Goal: Task Accomplishment & Management: Manage account settings

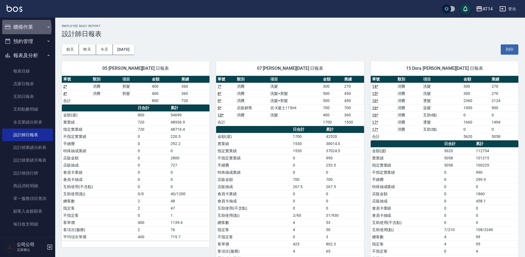
click at [20, 28] on button "櫃檯作業" at bounding box center [27, 27] width 51 height 14
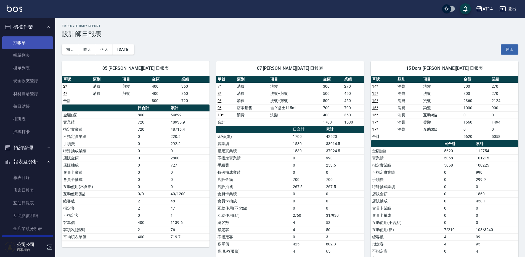
click at [24, 42] on link "打帳單" at bounding box center [27, 42] width 51 height 13
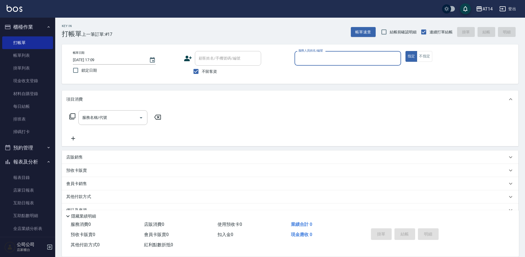
click at [330, 51] on div "服務人員姓名/編號" at bounding box center [347, 58] width 106 height 15
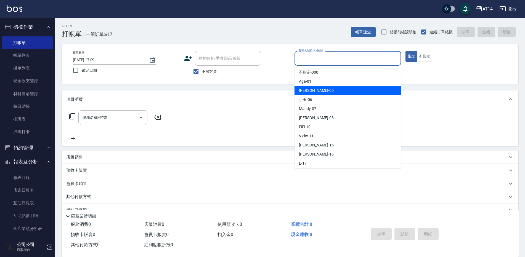
click at [326, 90] on div "Patty -05" at bounding box center [347, 90] width 106 height 9
type input "Patty-05"
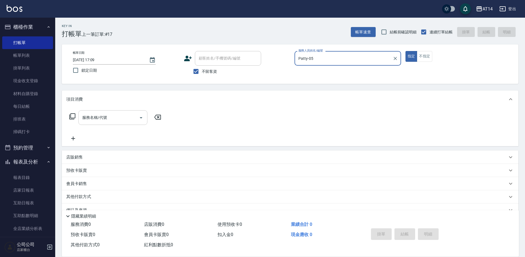
click at [89, 115] on div "服務名稱/代號 服務名稱/代號" at bounding box center [112, 117] width 69 height 15
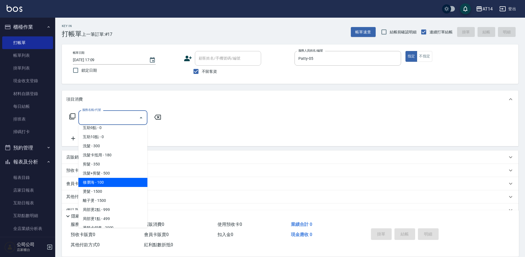
scroll to position [138, 0]
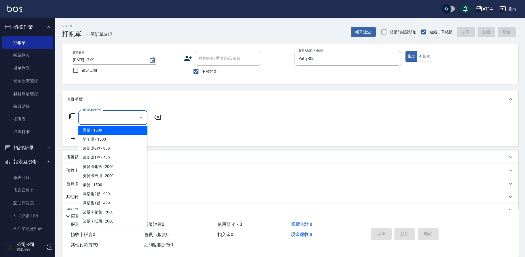
click at [105, 129] on span "燙髮 - 1500" at bounding box center [112, 130] width 69 height 9
type input "燙髮(031)"
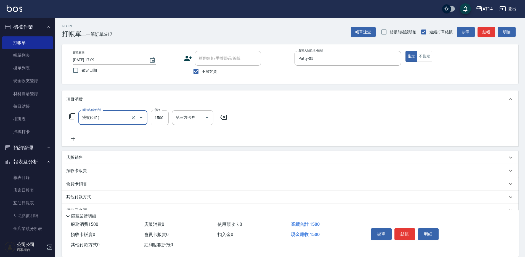
click at [165, 117] on input "1500" at bounding box center [160, 117] width 18 height 15
type input "5000"
click at [75, 137] on icon at bounding box center [73, 138] width 14 height 7
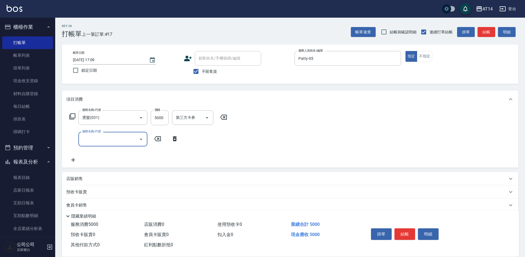
click at [92, 140] on input "服務名稱/代號" at bounding box center [109, 139] width 56 height 10
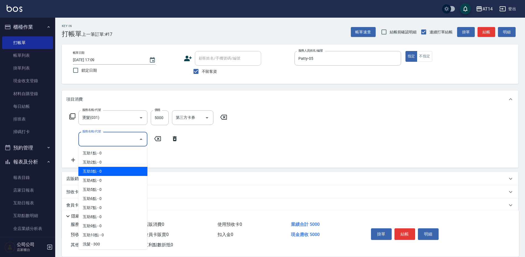
click at [97, 169] on span "互助3點 - 0" at bounding box center [112, 171] width 69 height 9
type input "互助3點(003)"
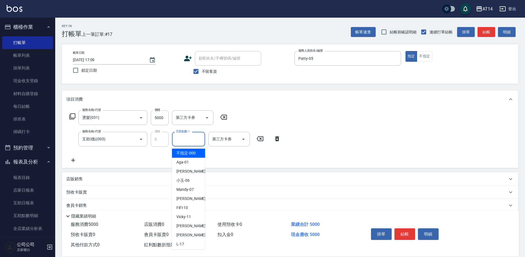
click at [194, 142] on input "互助點數-1" at bounding box center [188, 139] width 28 height 10
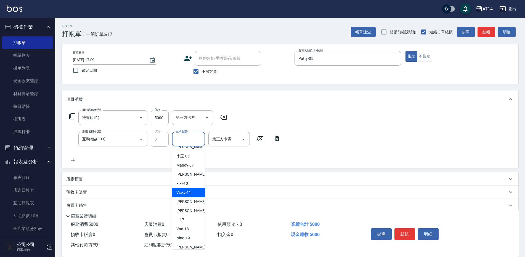
scroll to position [55, 0]
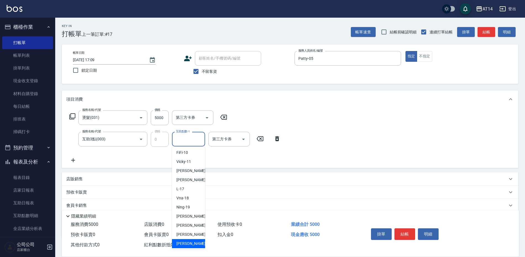
click at [191, 240] on div "楊明月 -63" at bounding box center [188, 243] width 33 height 9
type input "楊明月-63"
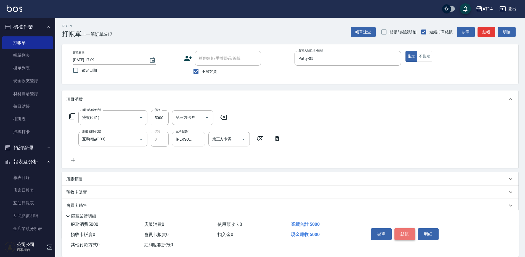
click at [404, 229] on button "結帳" at bounding box center [404, 234] width 21 height 12
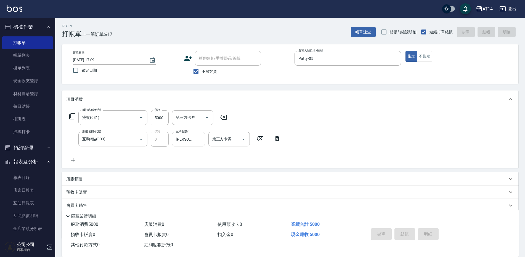
type input "2025/08/16 17:10"
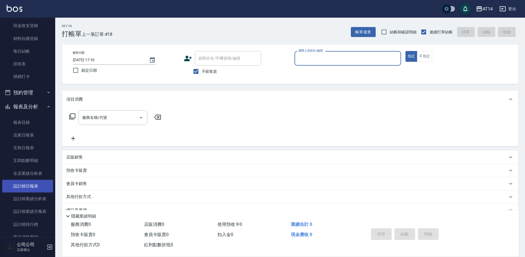
click at [32, 188] on link "設計師日報表" at bounding box center [27, 186] width 51 height 13
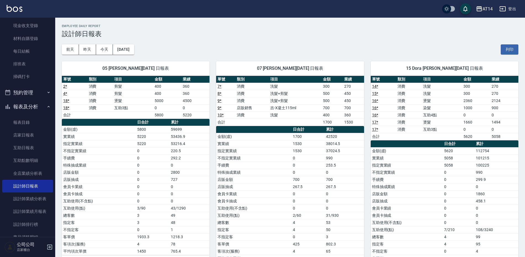
click at [375, 113] on link "16 *" at bounding box center [375, 115] width 6 height 4
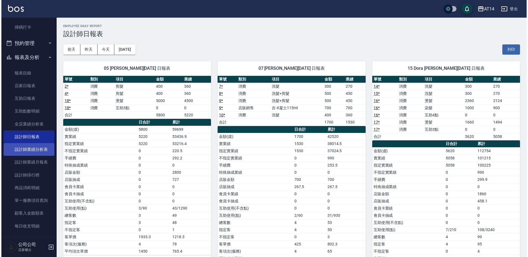
scroll to position [83, 0]
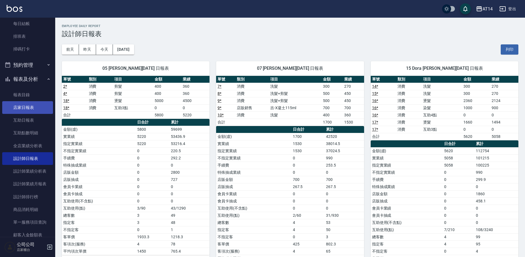
click at [28, 110] on link "店家日報表" at bounding box center [27, 107] width 51 height 13
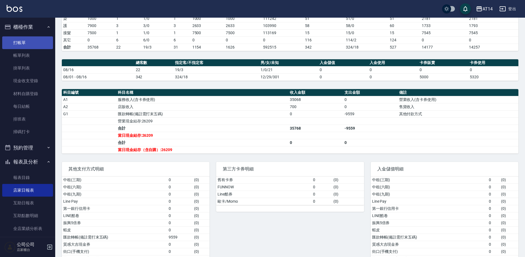
click at [33, 44] on link "打帳單" at bounding box center [27, 42] width 51 height 13
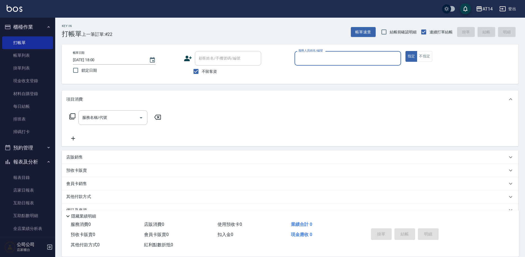
click at [41, 147] on button "預約管理" at bounding box center [27, 148] width 51 height 14
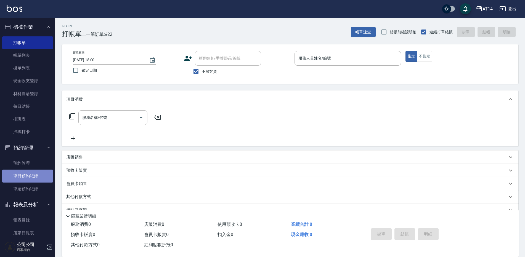
click at [42, 170] on link "單日預約紀錄" at bounding box center [27, 176] width 51 height 13
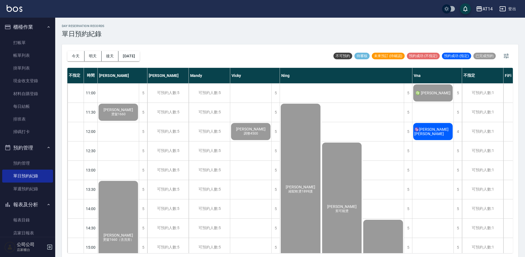
click at [134, 112] on span "♑吳宛儒 NATASHA WU" at bounding box center [118, 110] width 32 height 4
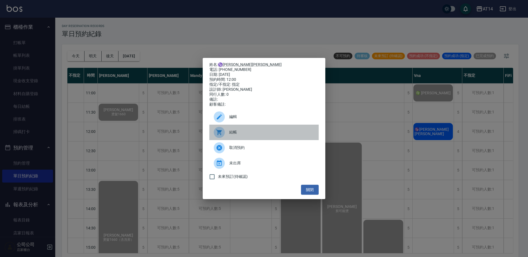
click at [250, 128] on div "結帳" at bounding box center [263, 132] width 109 height 15
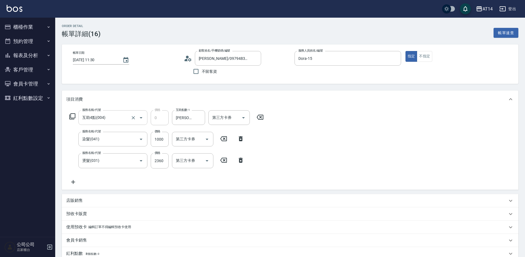
click at [116, 122] on input "互助4點(004)" at bounding box center [105, 118] width 49 height 10
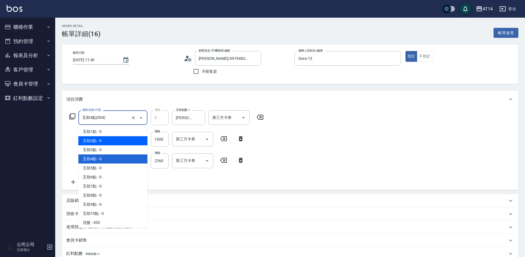
click at [110, 144] on span "互助2點 - 0" at bounding box center [112, 140] width 69 height 9
type input "互助2點(002)"
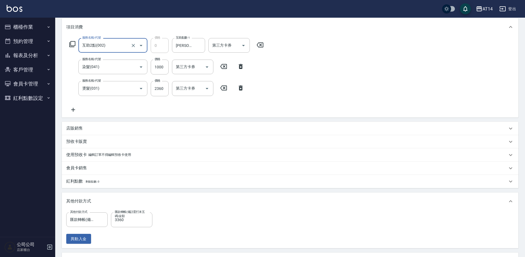
scroll to position [166, 0]
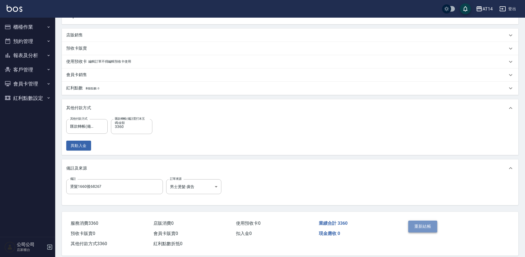
click at [426, 226] on button "重新結帳" at bounding box center [422, 227] width 29 height 12
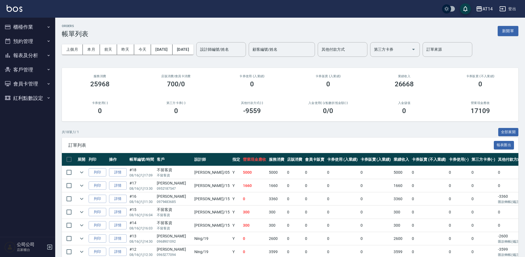
click at [34, 57] on button "報表及分析" at bounding box center [27, 55] width 51 height 14
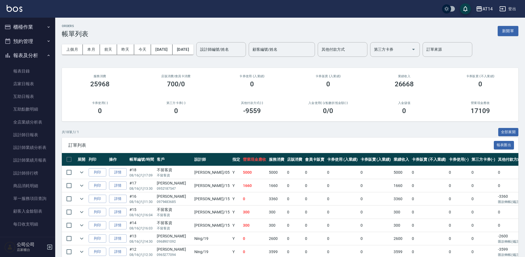
click at [35, 28] on button "櫃檯作業" at bounding box center [27, 27] width 51 height 14
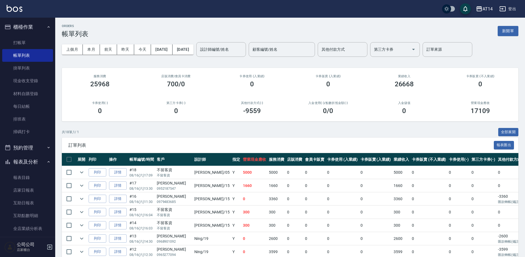
click at [34, 34] on ul "打帳單 帳單列表 掛單列表 現金收支登錄 材料自購登錄 每日結帳 排班表 掃碼打卡" at bounding box center [27, 87] width 51 height 106
click at [35, 29] on button "櫃檯作業" at bounding box center [27, 27] width 51 height 14
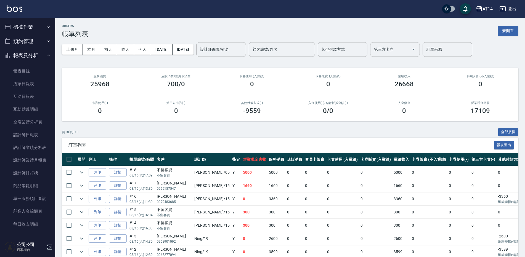
click at [31, 46] on button "預約管理" at bounding box center [27, 41] width 51 height 14
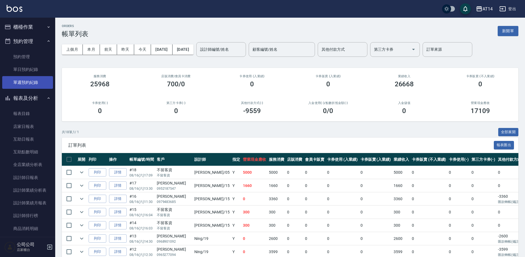
click at [36, 86] on link "單週預約紀錄" at bounding box center [27, 82] width 51 height 13
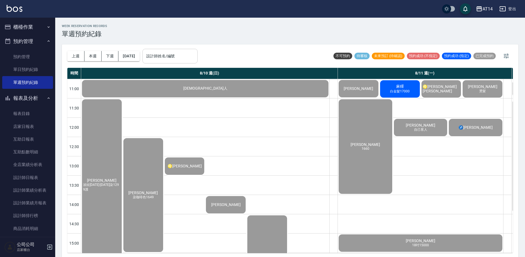
click at [172, 63] on div "設計師姓名/編號" at bounding box center [169, 56] width 55 height 15
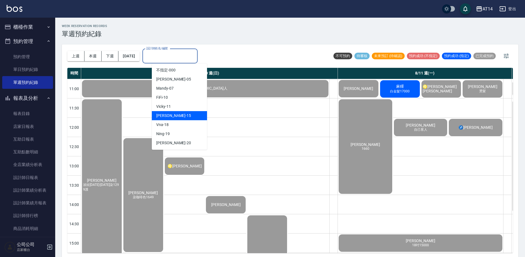
click at [172, 114] on div "Dora -15" at bounding box center [179, 115] width 55 height 9
type input "Dora-15"
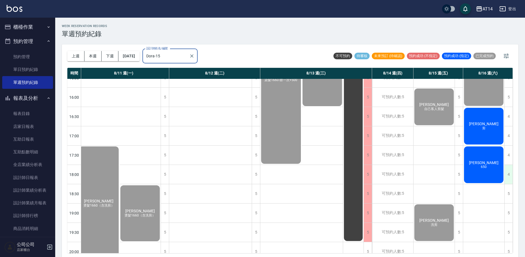
scroll to position [193, 138]
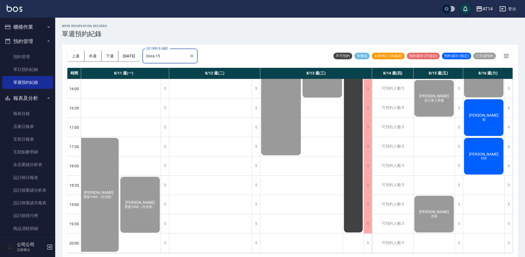
click at [70, 21] on div "陳伯安 剪" at bounding box center [8, 11] width 124 height 19
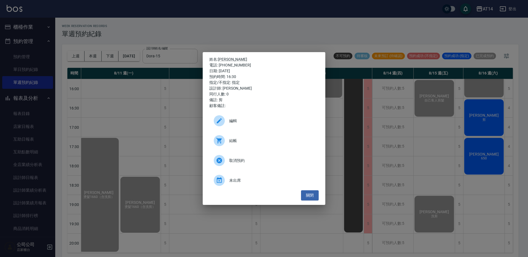
click at [269, 129] on link "編輯" at bounding box center [263, 123] width 109 height 20
click at [251, 138] on span "結帳" at bounding box center [271, 141] width 85 height 6
click at [348, 12] on div "姓名: 陳伯安 電話: 0988859195 日期: 2025/08/16 預約時間: 16:30 指定/不指定: 指定 設計師: Dora 同行人數: 0 …" at bounding box center [264, 128] width 528 height 257
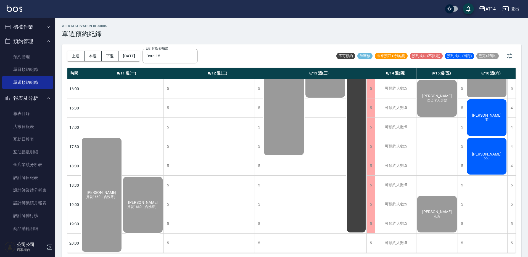
scroll to position [193, 135]
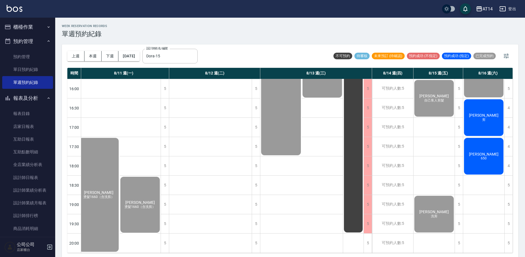
click at [9, 14] on span "剪" at bounding box center [8, 14] width 2 height 0
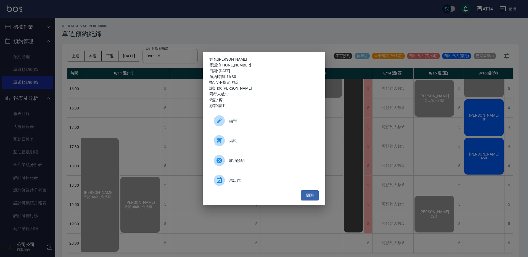
click at [247, 143] on span "結帳" at bounding box center [271, 141] width 85 height 6
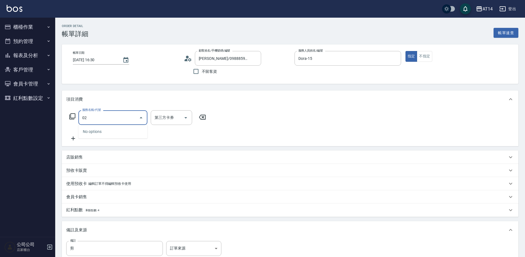
type input "022"
type input "1"
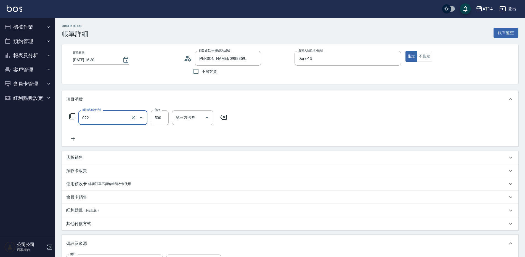
type input "洗髮+剪髮(022)"
type input "6"
type input "0"
type input "650"
type input "1"
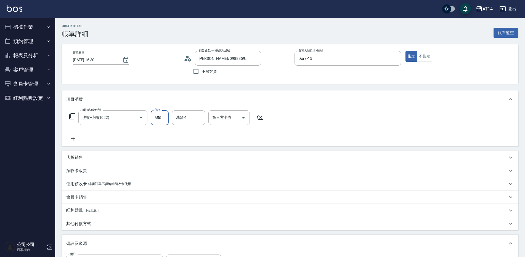
type input "650"
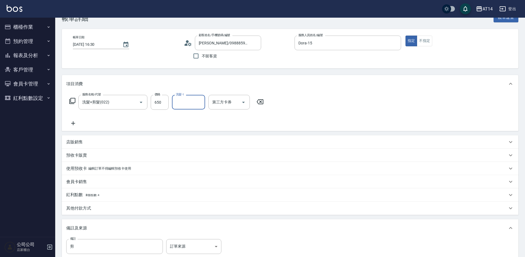
scroll to position [28, 0]
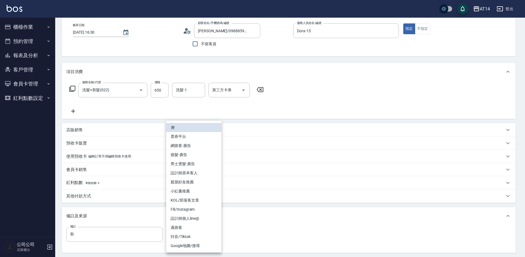
click at [188, 234] on body "AT14 登出 櫃檯作業 打帳單 帳單列表 掛單列表 現金收支登錄 材料自購登錄 每日結帳 排班表 掃碼打卡 預約管理 預約管理 單日預約紀錄 單週預約紀錄 …" at bounding box center [262, 141] width 525 height 338
click at [193, 171] on li "設計師原本客人" at bounding box center [193, 173] width 55 height 9
type input "設計師原本客人"
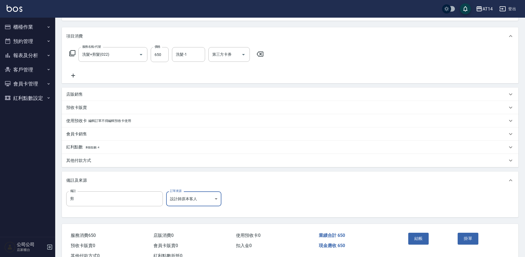
scroll to position [83, 0]
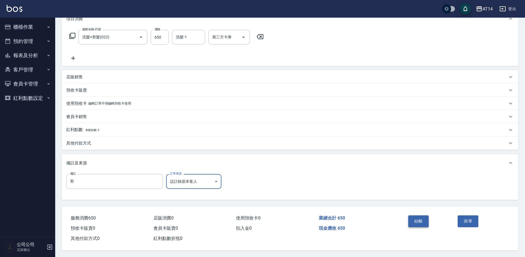
click at [421, 218] on button "結帳" at bounding box center [418, 221] width 21 height 12
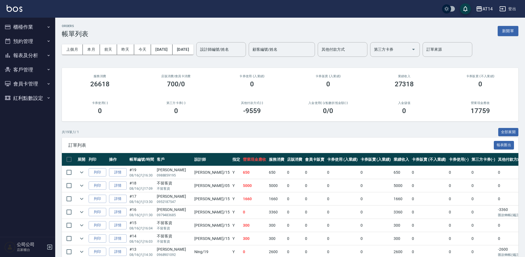
click at [21, 53] on button "報表及分析" at bounding box center [27, 55] width 51 height 14
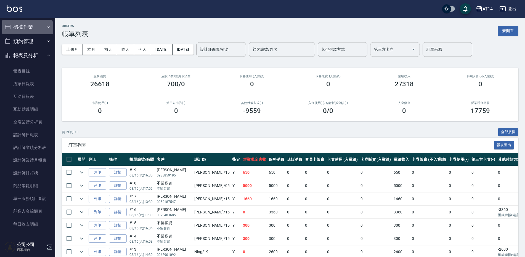
click at [27, 28] on button "櫃檯作業" at bounding box center [27, 27] width 51 height 14
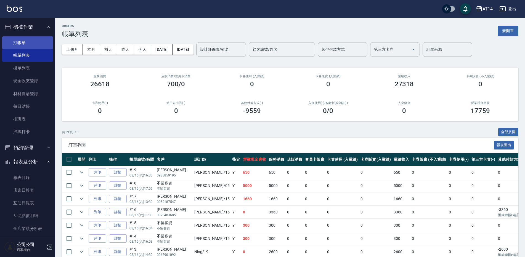
click at [20, 38] on link "打帳單" at bounding box center [27, 42] width 51 height 13
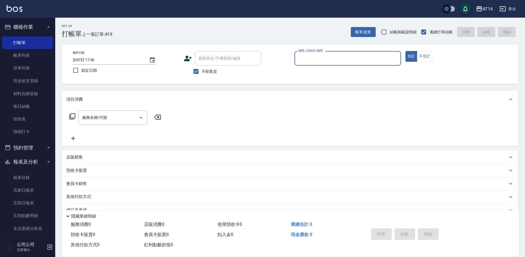
click at [37, 151] on button "預約管理" at bounding box center [27, 148] width 51 height 14
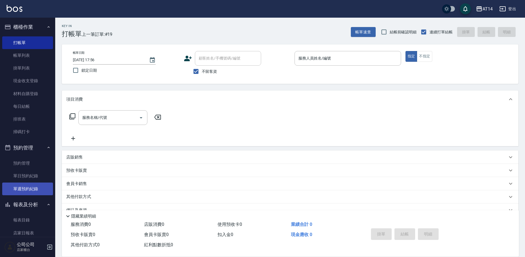
click at [30, 188] on link "單週預約紀錄" at bounding box center [27, 189] width 51 height 13
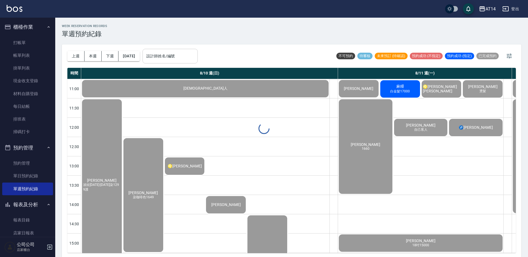
click at [195, 60] on input "設計師姓名/編號" at bounding box center [170, 56] width 50 height 10
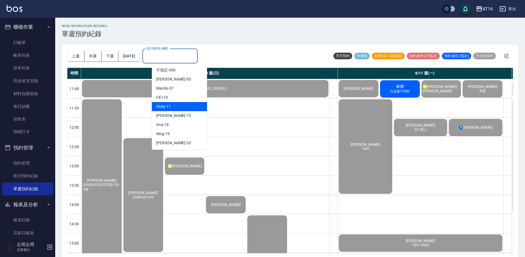
click at [179, 107] on div "Vicky -11" at bounding box center [179, 106] width 55 height 9
type input "Vicky-11"
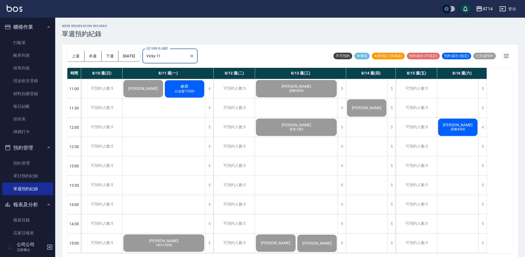
click at [144, 91] on span "調整4500" at bounding box center [143, 91] width 2 height 0
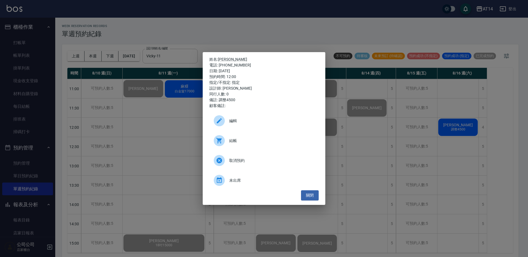
click at [447, 145] on div "姓名: 徐素玉 電話: 0955631533 日期: 2025/08/16 預約時間: 12:00 指定/不指定: 指定 設計師: Vicky 同行人數: 0…" at bounding box center [264, 128] width 528 height 257
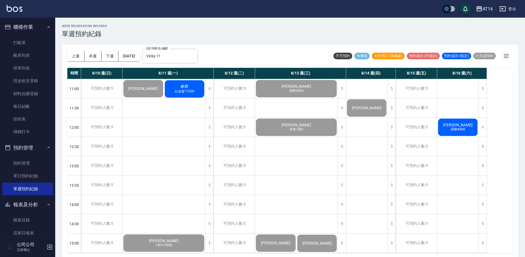
click at [144, 91] on span "調整4500" at bounding box center [143, 91] width 2 height 0
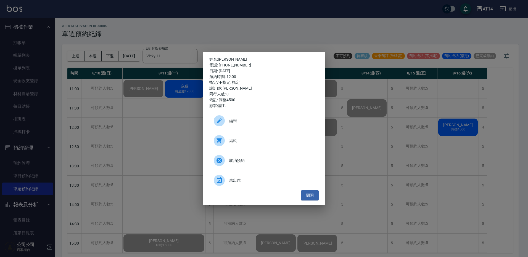
click at [250, 141] on span "結帳" at bounding box center [271, 141] width 85 height 6
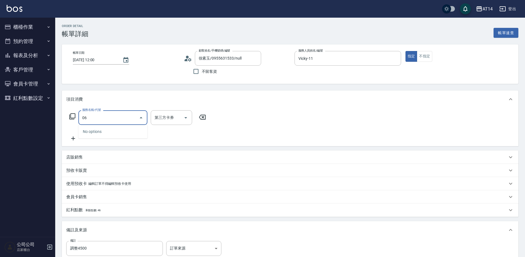
type input "061"
type input "4"
type input "接髮(061)"
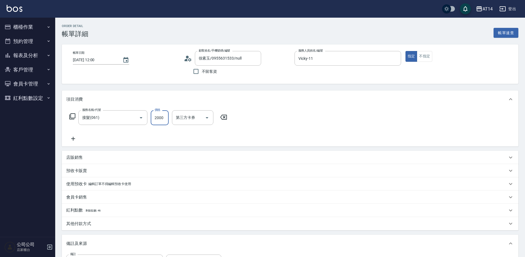
type input "7"
type input "0"
type input "750"
type input "2"
type input "7500"
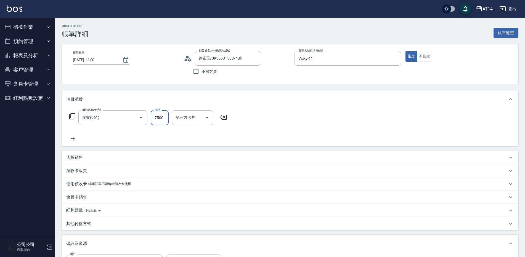
type input "15"
type input "7500"
click at [73, 138] on icon at bounding box center [73, 139] width 4 height 4
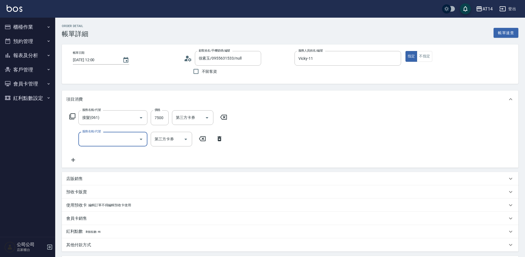
click at [103, 141] on input "服務名稱/代號" at bounding box center [109, 139] width 56 height 10
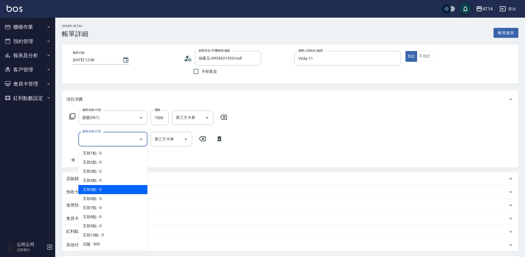
click at [108, 187] on span "互助5點 - 0" at bounding box center [112, 189] width 69 height 9
type input "互助5點(005)"
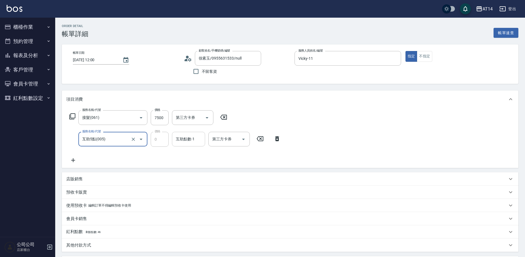
click at [185, 146] on div "互助點數-1" at bounding box center [188, 139] width 33 height 15
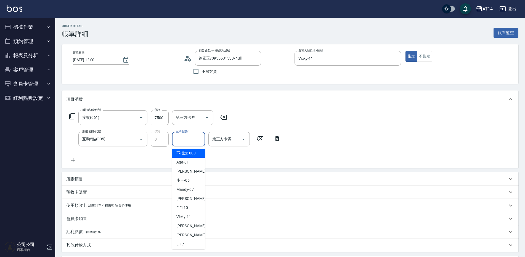
click at [188, 143] on input "互助點數-1" at bounding box center [188, 139] width 28 height 10
type input "蘇逸婕-66"
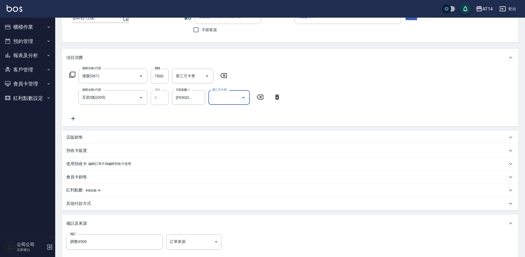
scroll to position [83, 0]
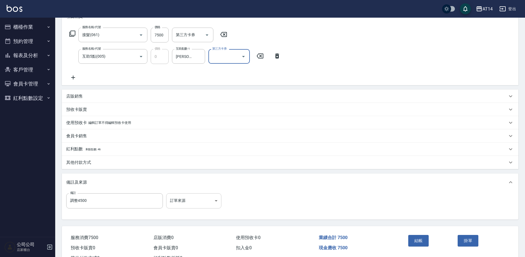
click at [177, 205] on body "AT14 登出 櫃檯作業 打帳單 帳單列表 掛單列表 現金收支登錄 材料自購登錄 每日結帳 排班表 掃碼打卡 預約管理 預約管理 單日預約紀錄 單週預約紀錄 …" at bounding box center [262, 96] width 525 height 359
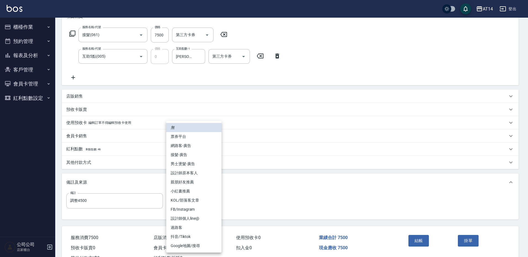
click at [204, 175] on li "設計師原本客人" at bounding box center [193, 173] width 55 height 9
type input "設計師原本客人"
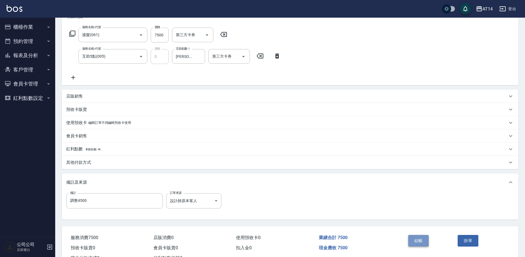
click at [416, 239] on button "結帳" at bounding box center [418, 241] width 21 height 12
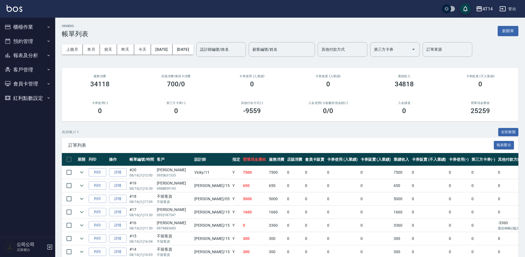
click at [37, 31] on button "櫃檯作業" at bounding box center [27, 27] width 51 height 14
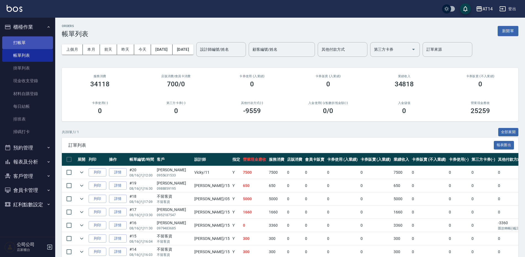
click at [46, 44] on link "打帳單" at bounding box center [27, 42] width 51 height 13
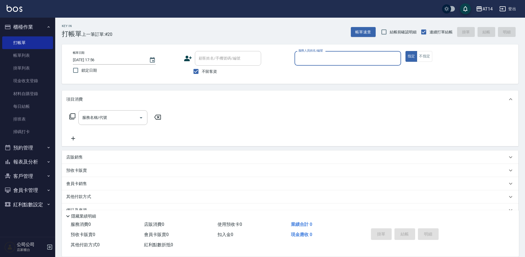
click at [371, 58] on input "服務人員姓名/編號" at bounding box center [348, 59] width 102 height 10
type input "11"
type button "true"
type input "Vicky-11"
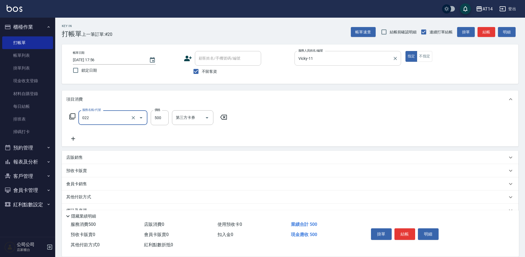
type input "洗髮+剪髮(022)"
type input "600"
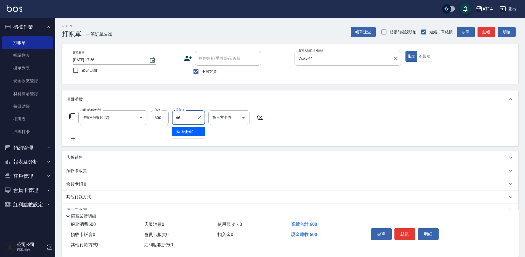
type input "蘇逸婕-66"
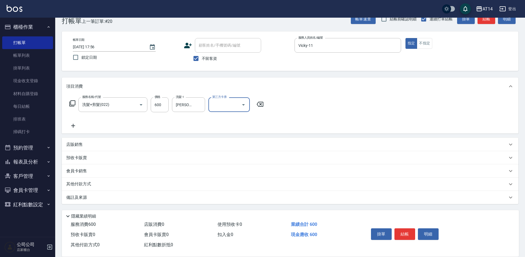
drag, startPoint x: 220, startPoint y: 200, endPoint x: 226, endPoint y: 198, distance: 5.7
click at [221, 200] on div "備註及來源" at bounding box center [290, 197] width 456 height 13
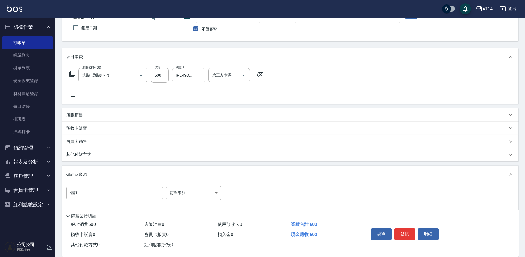
scroll to position [47, 0]
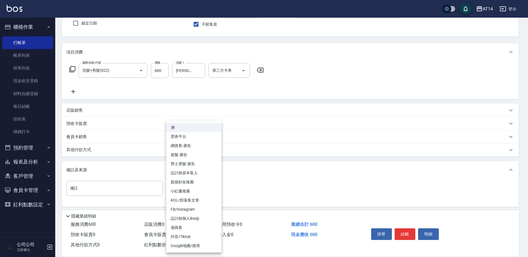
click at [207, 188] on body "AT14 登出 櫃檯作業 打帳單 帳單列表 掛單列表 現金收支登錄 材料自購登錄 每日結帳 排班表 掃碼打卡 預約管理 預約管理 單日預約紀錄 單週預約紀錄 …" at bounding box center [264, 106] width 528 height 307
click at [205, 175] on li "設計師原本客人" at bounding box center [193, 173] width 55 height 9
type input "設計師原本客人"
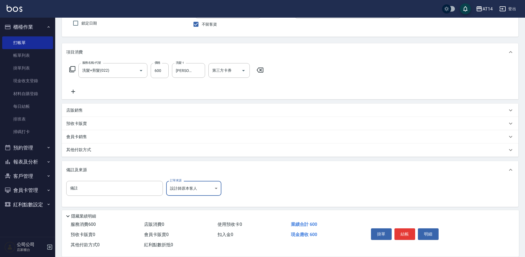
click at [409, 230] on button "結帳" at bounding box center [404, 234] width 21 height 12
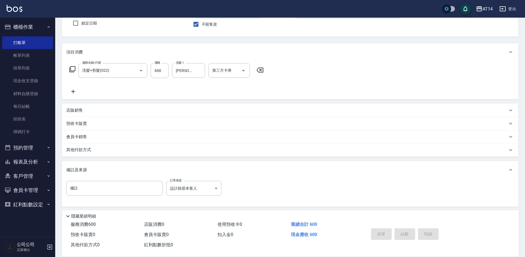
type input "2025/08/16 17:57"
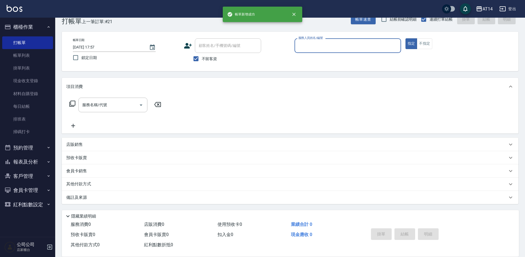
scroll to position [13, 0]
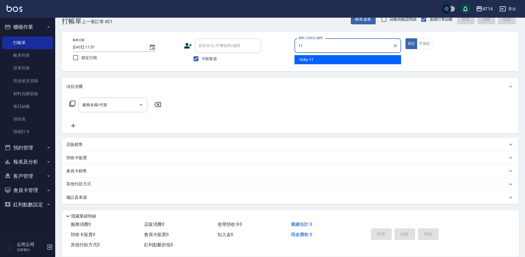
type input "Vicky-11"
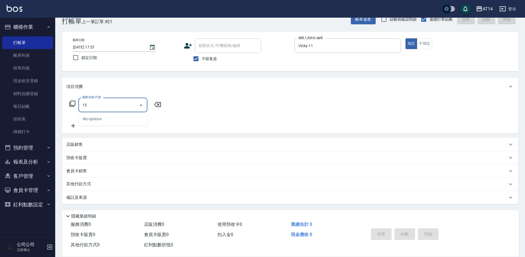
type input "1"
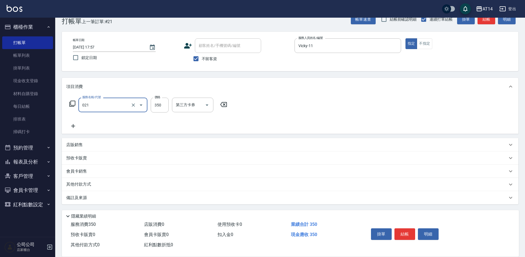
type input "剪髮(021)"
click at [219, 200] on div "備註及來源" at bounding box center [286, 198] width 441 height 6
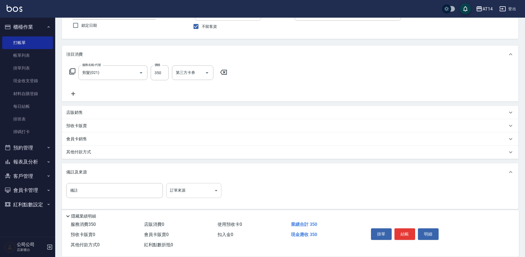
scroll to position [47, 0]
click at [217, 194] on body "AT14 登出 櫃檯作業 打帳單 帳單列表 掛單列表 現金收支登錄 材料自購登錄 每日結帳 排班表 掃碼打卡 預約管理 預約管理 單日預約紀錄 單週預約紀錄 …" at bounding box center [262, 106] width 525 height 307
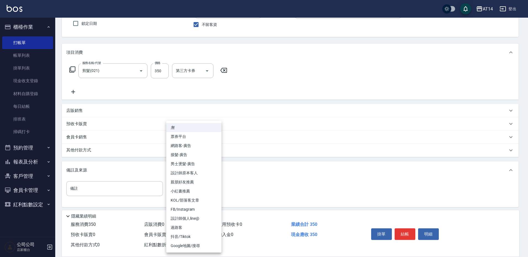
click at [211, 176] on li "設計師原本客人" at bounding box center [193, 173] width 55 height 9
type input "設計師原本客人"
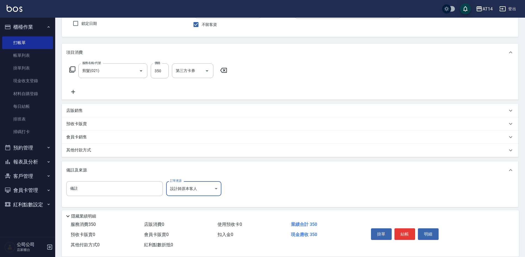
drag, startPoint x: 408, startPoint y: 229, endPoint x: 406, endPoint y: 232, distance: 4.0
click at [408, 229] on button "結帳" at bounding box center [404, 234] width 21 height 12
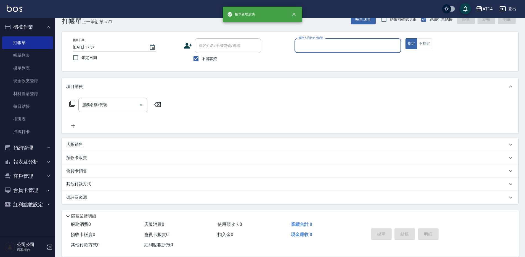
scroll to position [13, 0]
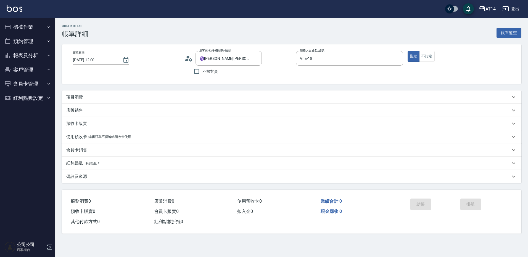
click at [129, 98] on div "項目消費" at bounding box center [288, 97] width 444 height 6
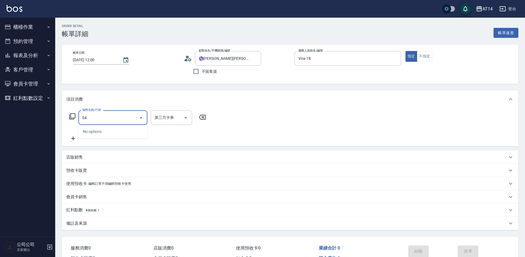
type input "041"
type input "3"
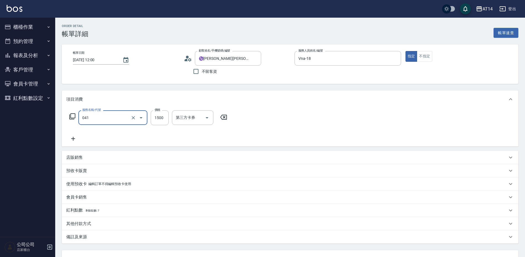
click at [116, 119] on input "041" at bounding box center [105, 118] width 49 height 10
type input "染髮(041)"
click at [159, 124] on input "1500" at bounding box center [160, 117] width 18 height 15
type input "2"
type input "0"
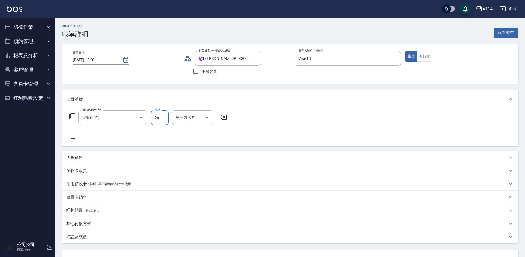
type input "266"
type input "1"
type input "2660"
type input "5"
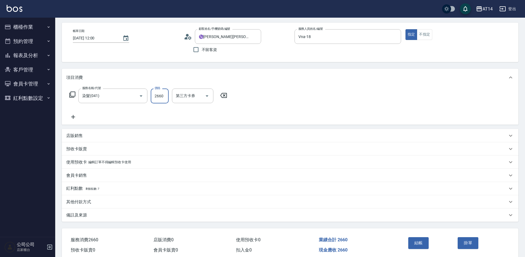
scroll to position [46, 0]
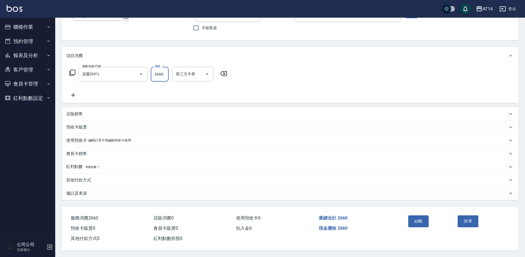
type input "2660"
click at [101, 177] on div "其他付款方式" at bounding box center [286, 180] width 441 height 6
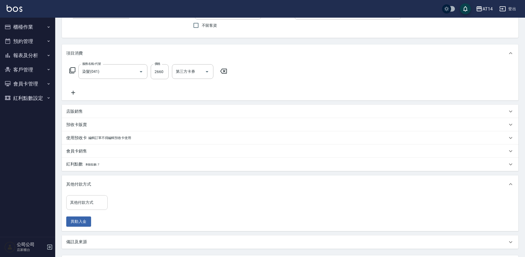
click at [95, 197] on div "其他付款方式" at bounding box center [86, 202] width 41 height 15
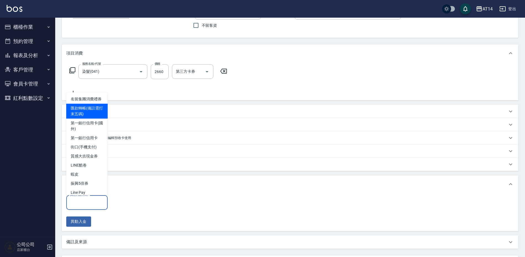
click at [95, 119] on span "匯款轉帳(備註需打末五碼)" at bounding box center [86, 111] width 41 height 15
type input "匯款轉帳(備註需打末五碼)"
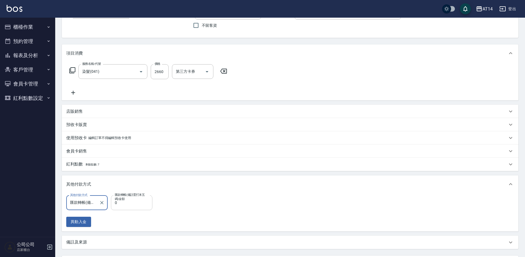
click at [122, 207] on input "0" at bounding box center [131, 202] width 41 height 15
type input "2660"
type input "0"
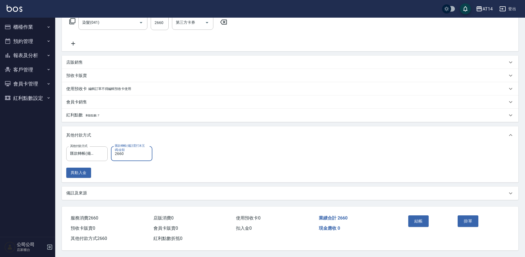
type input "2660"
click at [102, 192] on div "備註及來源" at bounding box center [286, 193] width 441 height 6
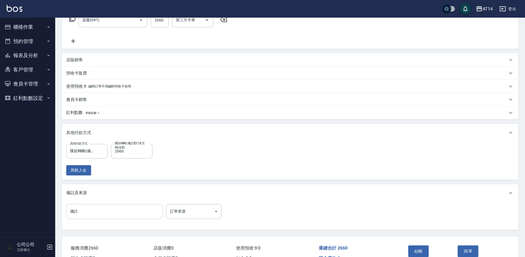
click at [98, 203] on div "備註 備註 訂單來源 ​ 訂單來源" at bounding box center [290, 216] width 456 height 28
click at [98, 209] on input "備註" at bounding box center [114, 211] width 97 height 15
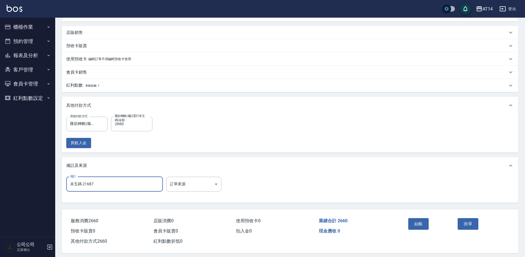
scroll to position [125, 0]
type input "末五碼 21687"
click at [419, 224] on button "結帳" at bounding box center [418, 224] width 21 height 12
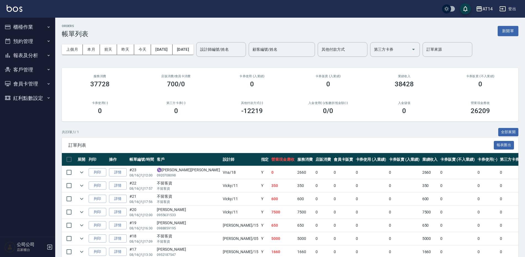
click at [29, 54] on button "報表及分析" at bounding box center [27, 55] width 51 height 14
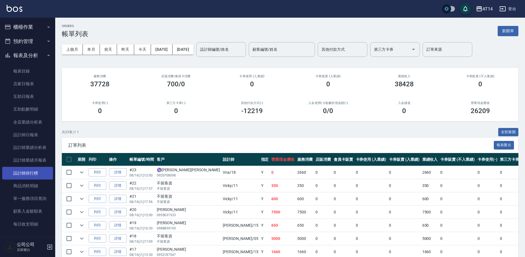
click at [35, 176] on link "設計師排行榜" at bounding box center [27, 173] width 51 height 13
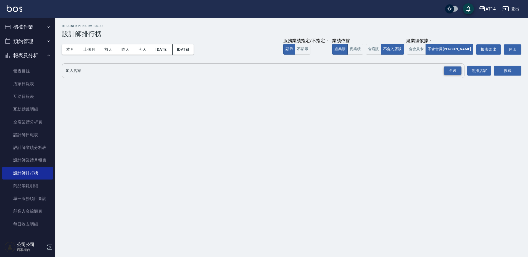
click at [446, 69] on div "全選" at bounding box center [452, 70] width 18 height 9
click at [504, 71] on button "搜尋" at bounding box center [507, 71] width 28 height 10
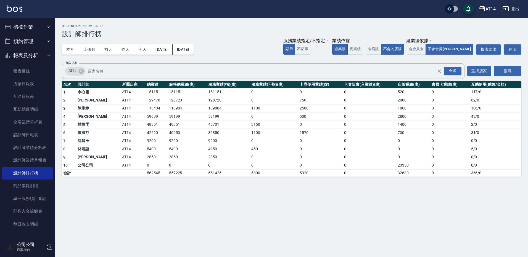
click at [39, 53] on button "報表及分析" at bounding box center [27, 55] width 51 height 14
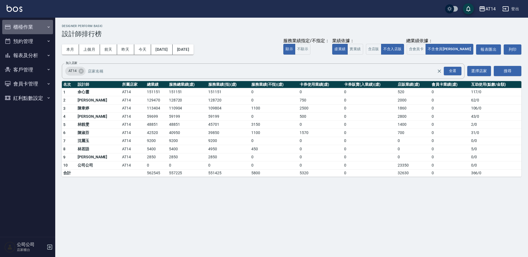
click at [40, 26] on button "櫃檯作業" at bounding box center [27, 27] width 51 height 14
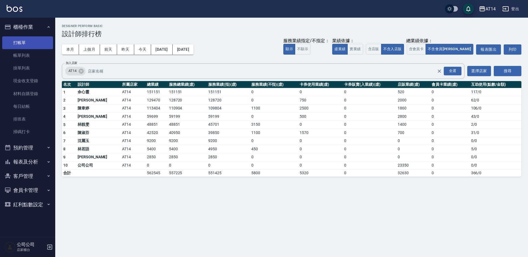
click at [34, 41] on link "打帳單" at bounding box center [27, 42] width 51 height 13
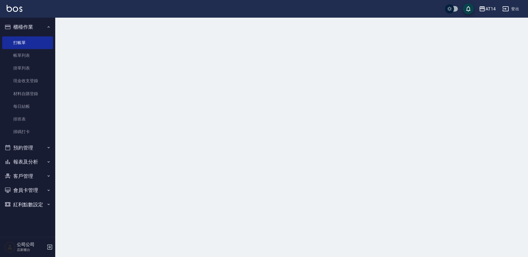
click at [38, 29] on button "櫃檯作業" at bounding box center [27, 27] width 51 height 14
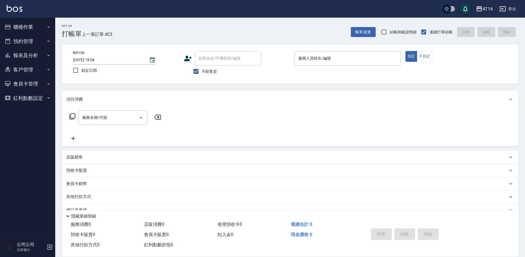
click at [27, 51] on button "報表及分析" at bounding box center [27, 55] width 51 height 14
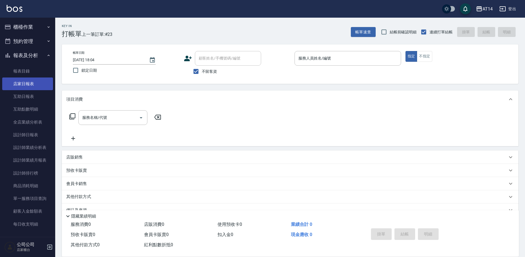
click at [36, 82] on link "店家日報表" at bounding box center [27, 84] width 51 height 13
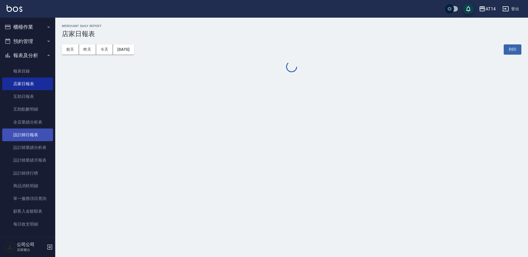
click at [35, 135] on link "設計師日報表" at bounding box center [27, 135] width 51 height 13
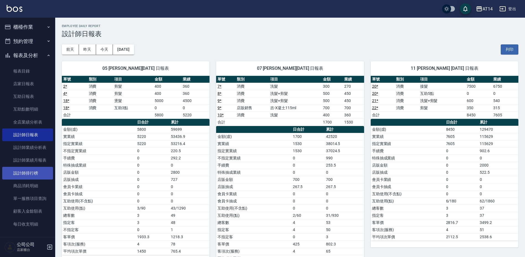
click at [39, 173] on link "設計師排行榜" at bounding box center [27, 173] width 51 height 13
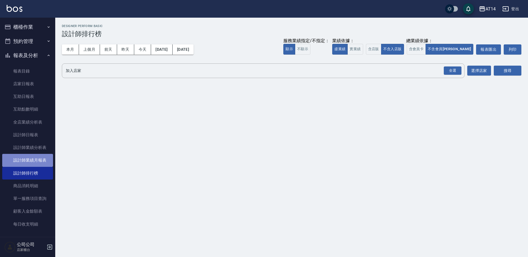
click at [41, 164] on link "設計師業績月報表" at bounding box center [27, 160] width 51 height 13
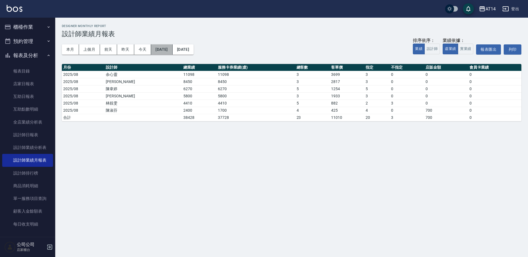
click at [172, 48] on button "[DATE]" at bounding box center [161, 49] width 21 height 10
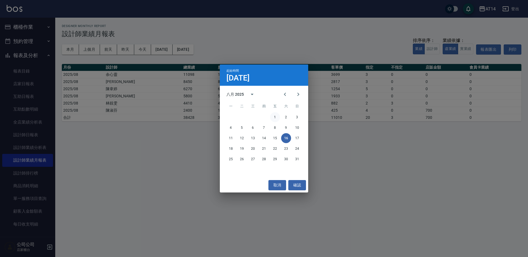
click at [276, 118] on button "1" at bounding box center [275, 117] width 10 height 10
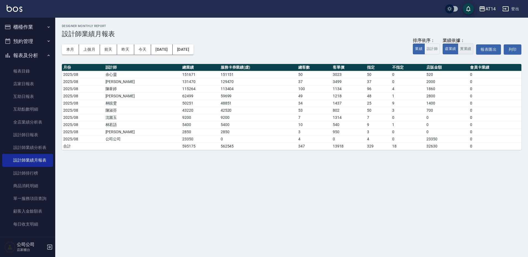
click at [459, 47] on button "實業績" at bounding box center [464, 49] width 15 height 11
click at [436, 49] on button "設計師" at bounding box center [431, 49] width 15 height 11
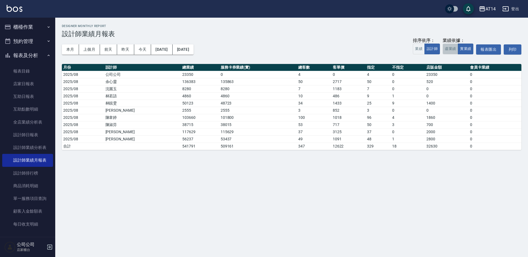
click at [457, 48] on button "虛業績" at bounding box center [449, 49] width 15 height 11
drag, startPoint x: 155, startPoint y: 132, endPoint x: 168, endPoint y: 132, distance: 12.7
click at [181, 132] on td "131470" at bounding box center [200, 131] width 38 height 7
copy td "131470"
click at [88, 49] on button "上個月" at bounding box center [89, 49] width 21 height 10
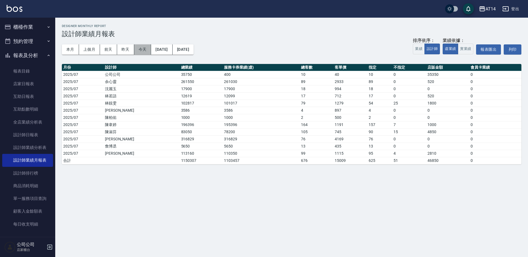
click at [138, 49] on button "今天" at bounding box center [142, 49] width 17 height 10
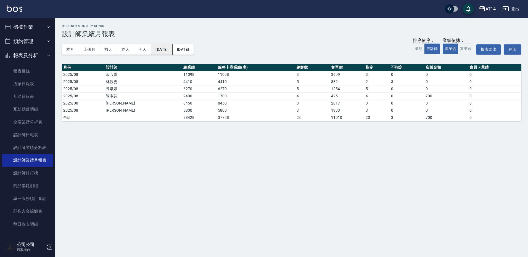
click at [166, 49] on button "[DATE]" at bounding box center [161, 49] width 21 height 10
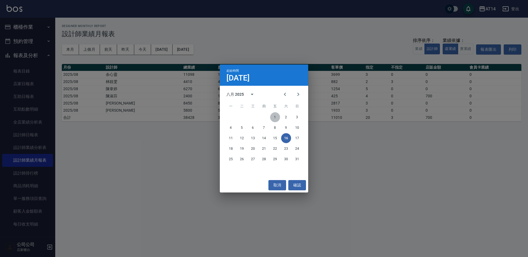
click at [278, 117] on button "1" at bounding box center [275, 117] width 10 height 10
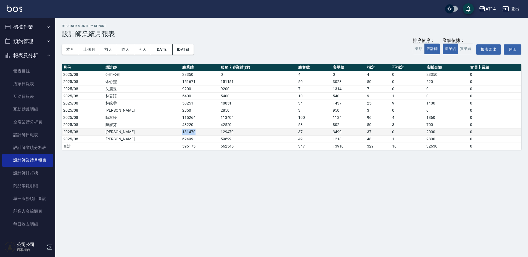
drag, startPoint x: 154, startPoint y: 131, endPoint x: 173, endPoint y: 131, distance: 18.5
click at [181, 131] on td "131470" at bounding box center [200, 131] width 38 height 7
copy td "131470"
click at [462, 51] on button "實業績" at bounding box center [464, 49] width 15 height 11
drag, startPoint x: 154, startPoint y: 130, endPoint x: 169, endPoint y: 132, distance: 14.5
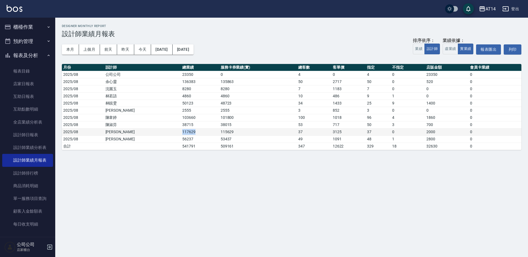
click at [181, 132] on td "117629" at bounding box center [200, 131] width 38 height 7
copy td "117629"
click at [449, 46] on button "虛業績" at bounding box center [449, 49] width 15 height 11
drag, startPoint x: 154, startPoint y: 117, endPoint x: 168, endPoint y: 116, distance: 14.4
click at [181, 116] on td "115264" at bounding box center [200, 117] width 38 height 7
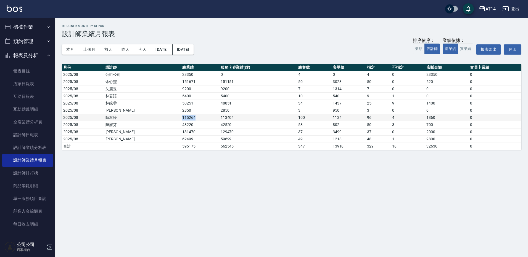
copy td "115264"
drag, startPoint x: 33, startPoint y: 22, endPoint x: 34, endPoint y: 28, distance: 6.7
click at [33, 22] on button "櫃檯作業" at bounding box center [27, 27] width 51 height 14
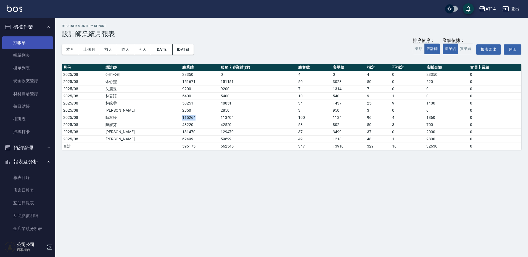
click at [34, 41] on link "打帳單" at bounding box center [27, 42] width 51 height 13
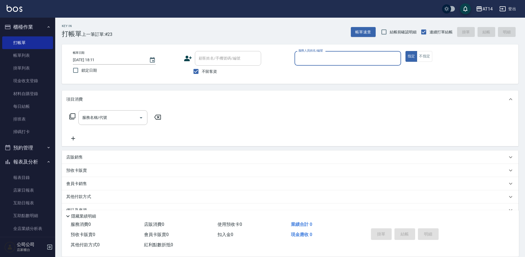
click at [27, 147] on button "預約管理" at bounding box center [27, 148] width 51 height 14
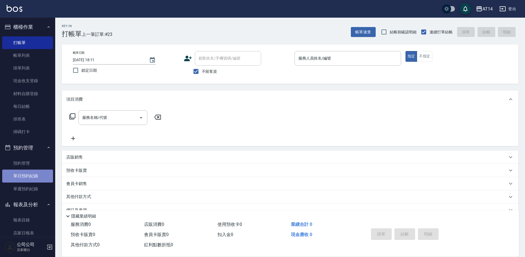
click at [33, 182] on link "單日預約紀錄" at bounding box center [27, 176] width 51 height 13
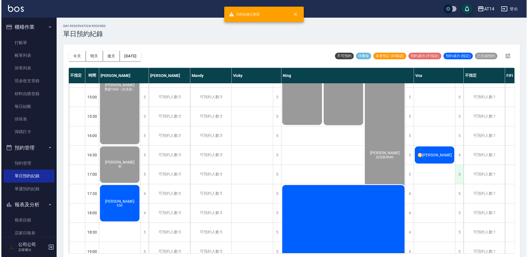
scroll to position [193, 0]
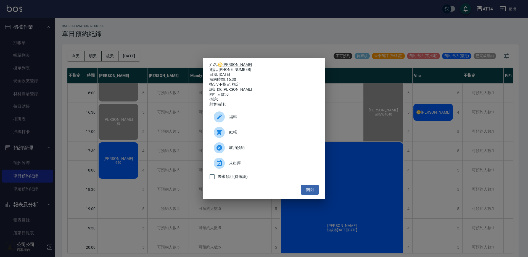
click at [277, 131] on div "結帳" at bounding box center [263, 132] width 109 height 15
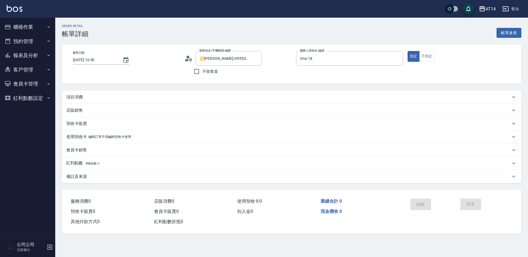
click at [76, 98] on p "項目消費" at bounding box center [74, 97] width 17 height 6
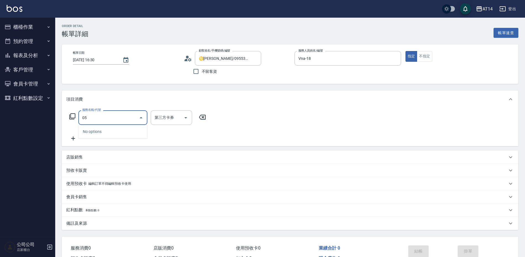
type input "051"
type input "2"
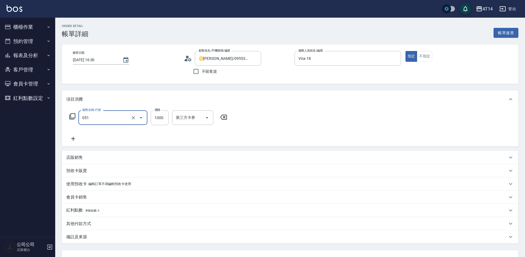
type input "護髮(051)"
type input "16"
type input "0"
type input "1600"
type input "3"
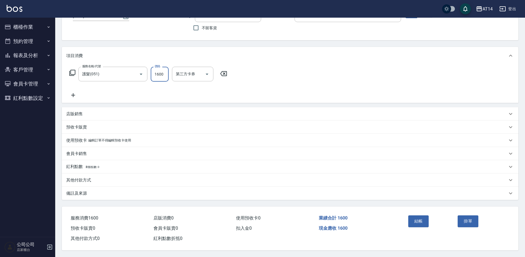
scroll to position [46, 0]
type input "1600"
click at [98, 191] on div "備註及來源" at bounding box center [286, 194] width 441 height 6
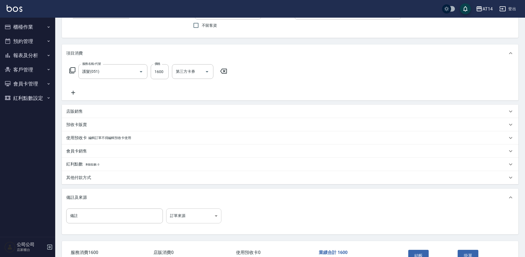
click at [186, 209] on body "AT14 登出 櫃檯作業 打帳單 帳單列表 掛單列表 現金收支登錄 材料自購登錄 每日結帳 排班表 掃碼打卡 預約管理 預約管理 單日預約紀錄 單週預約紀錄 …" at bounding box center [262, 123] width 525 height 338
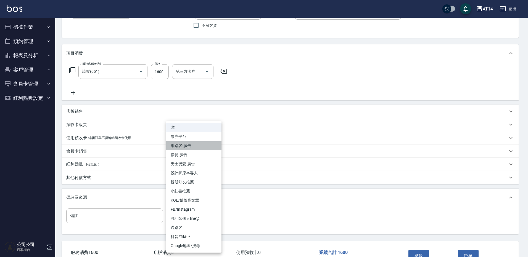
click at [194, 144] on li "網路客-廣告" at bounding box center [193, 145] width 55 height 9
type input "網路客-廣告"
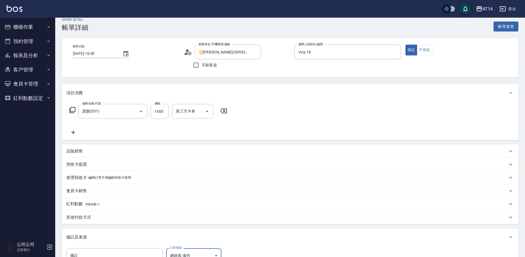
scroll to position [0, 0]
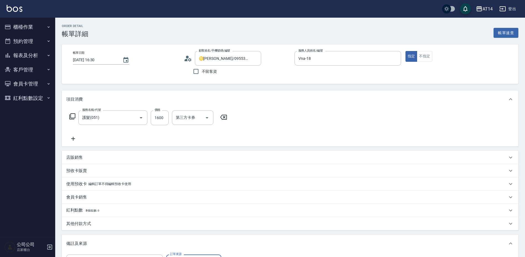
click at [187, 59] on icon at bounding box center [185, 60] width 3 height 2
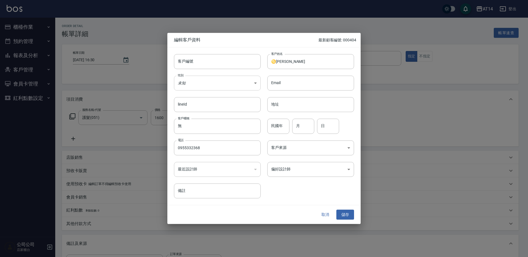
click at [203, 84] on body "AT14 登出 櫃檯作業 打帳單 帳單列表 掛單列表 現金收支登錄 材料自購登錄 每日結帳 排班表 掃碼打卡 預約管理 預約管理 單日預約紀錄 單週預約紀錄 …" at bounding box center [264, 169] width 528 height 338
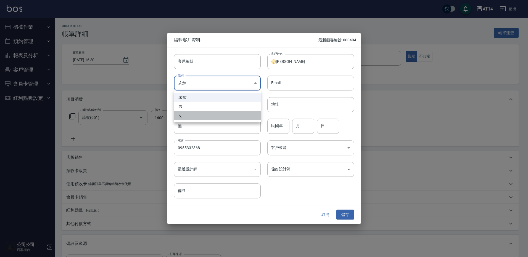
click at [196, 112] on li "女" at bounding box center [217, 115] width 87 height 9
type input "FEMALE"
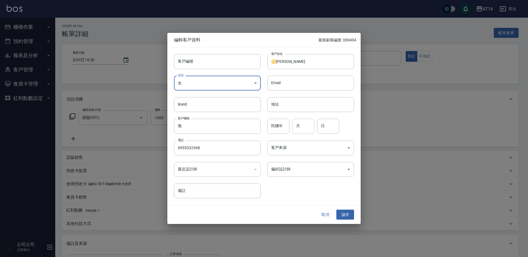
click at [297, 133] on input "月" at bounding box center [303, 126] width 22 height 15
type input "7"
type input "18"
click at [286, 150] on body "AT14 登出 櫃檯作業 打帳單 帳單列表 掛單列表 現金收支登錄 材料自購登錄 每日結帳 排班表 掃碼打卡 預約管理 預約管理 單日預約紀錄 單週預約紀錄 …" at bounding box center [264, 169] width 528 height 338
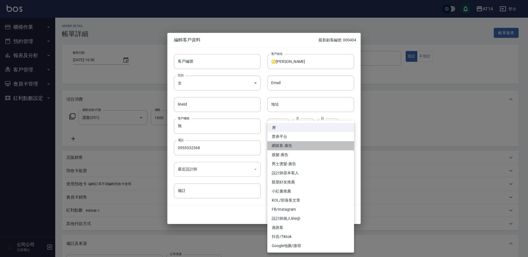
click at [286, 147] on li "網路客-廣告" at bounding box center [310, 145] width 87 height 9
type input "網路客-廣告"
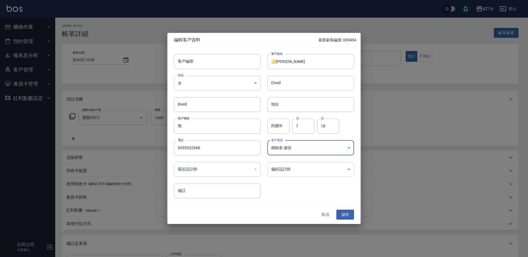
click at [285, 170] on body "AT14 登出 櫃檯作業 打帳單 帳單列表 掛單列表 現金收支登錄 材料自購登錄 每日結帳 排班表 掃碼打卡 預約管理 預約管理 單日預約紀錄 單週預約紀錄 …" at bounding box center [264, 169] width 528 height 338
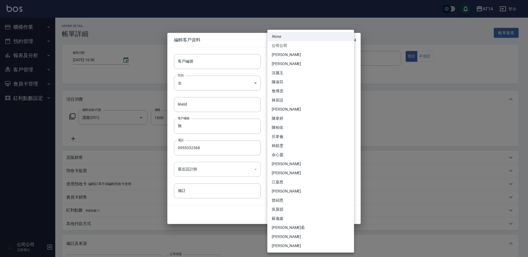
click at [283, 144] on li "林靚雯" at bounding box center [310, 145] width 87 height 9
type input "a28628ff-da1c-4c39-97bc-07c072e98a5a"
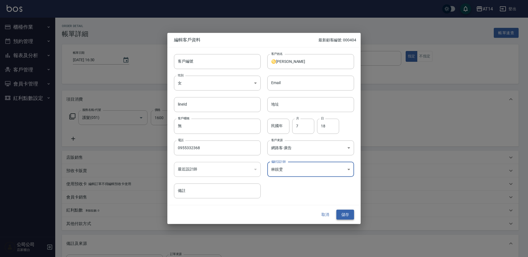
click at [343, 211] on button "儲存" at bounding box center [345, 215] width 18 height 10
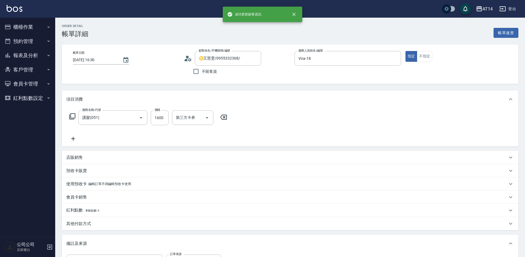
type input "♋️王慧雯/0955332368/"
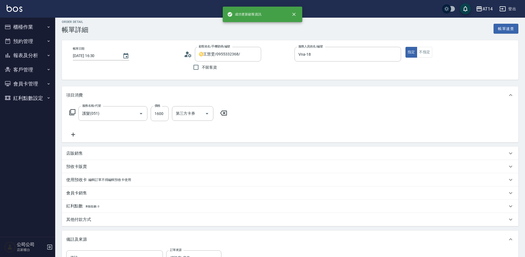
scroll to position [83, 0]
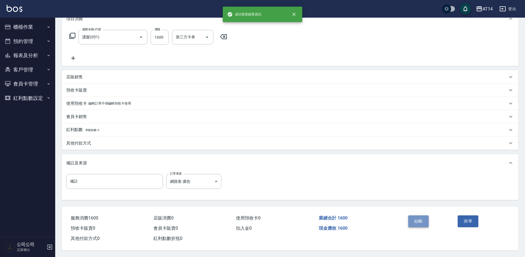
click at [417, 219] on button "結帳" at bounding box center [418, 221] width 21 height 12
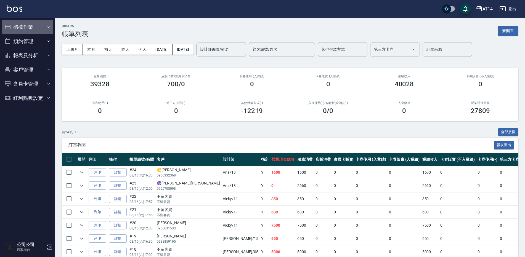
click at [39, 23] on button "櫃檯作業" at bounding box center [27, 27] width 51 height 14
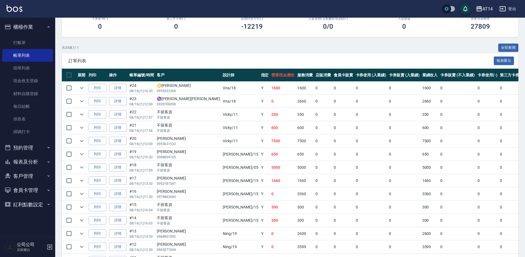
scroll to position [110, 0]
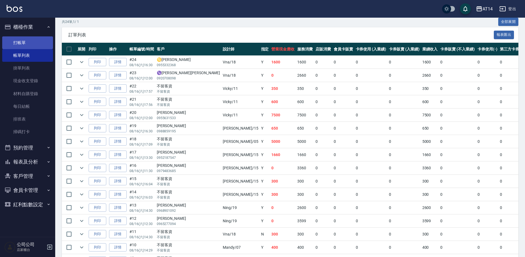
click at [28, 38] on link "打帳單" at bounding box center [27, 42] width 51 height 13
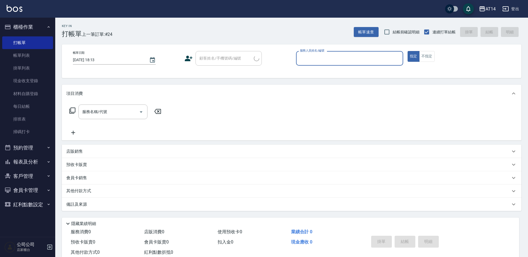
click at [36, 28] on button "櫃檯作業" at bounding box center [27, 27] width 51 height 14
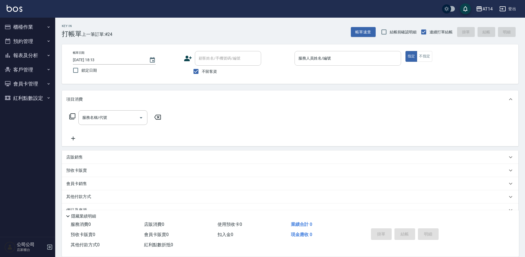
click at [315, 59] on input "服務人員姓名/編號" at bounding box center [348, 59] width 102 height 10
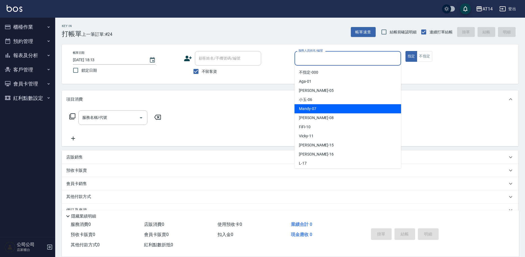
click at [303, 110] on span "Mandy -07" at bounding box center [307, 109] width 17 height 6
type input "Mandy-07"
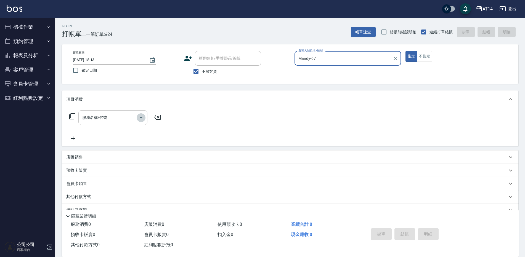
click at [139, 117] on icon "Open" at bounding box center [141, 117] width 7 height 7
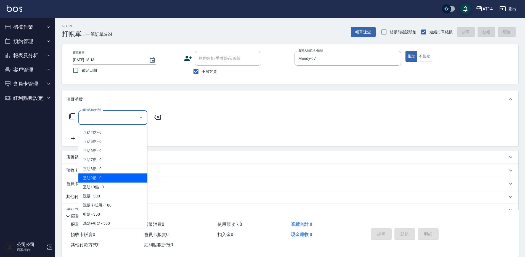
scroll to position [55, 0]
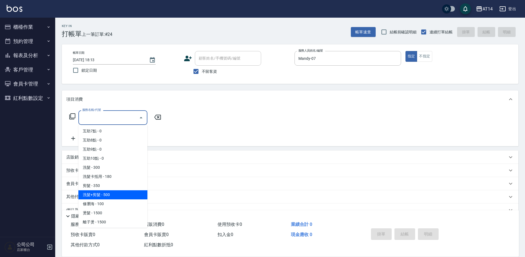
click at [100, 197] on span "洗髮+剪髮 - 500" at bounding box center [112, 194] width 69 height 9
type input "洗髮+剪髮(022)"
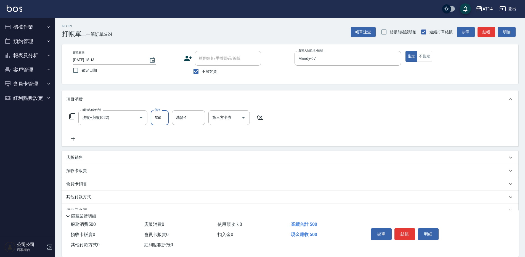
click at [160, 118] on input "500" at bounding box center [160, 117] width 18 height 15
type input "590"
click at [403, 230] on button "結帳" at bounding box center [404, 234] width 21 height 12
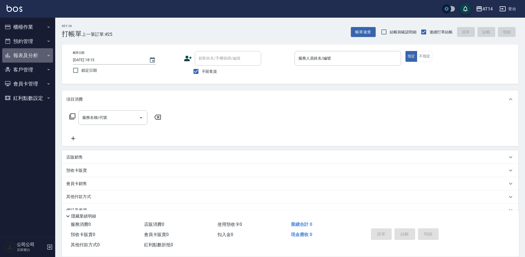
click at [25, 54] on button "報表及分析" at bounding box center [27, 55] width 51 height 14
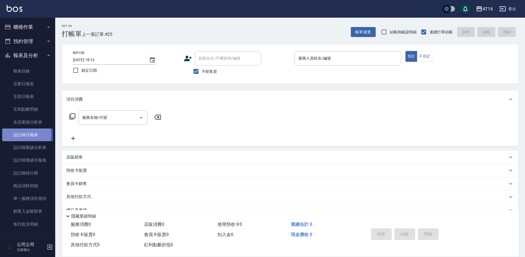
click at [20, 135] on link "設計師日報表" at bounding box center [27, 135] width 51 height 13
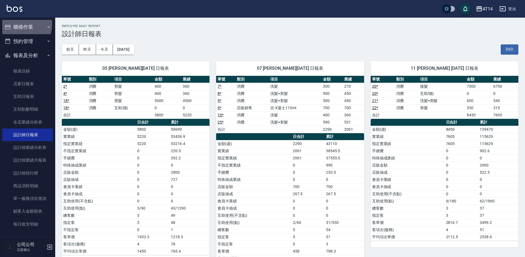
click at [16, 24] on button "櫃檯作業" at bounding box center [27, 27] width 51 height 14
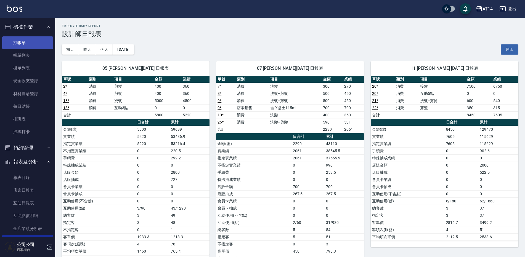
click at [21, 44] on link "打帳單" at bounding box center [27, 42] width 51 height 13
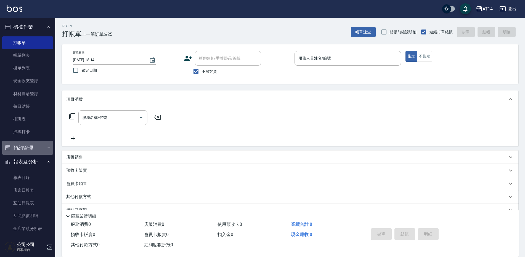
click at [29, 149] on button "預約管理" at bounding box center [27, 148] width 51 height 14
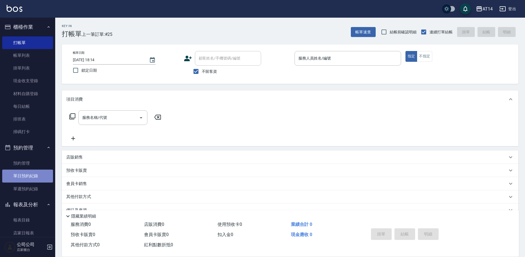
click at [28, 175] on link "單日預約紀錄" at bounding box center [27, 176] width 51 height 13
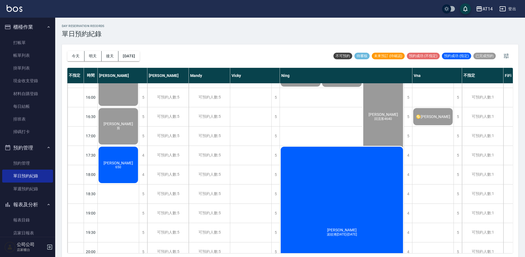
scroll to position [221, 0]
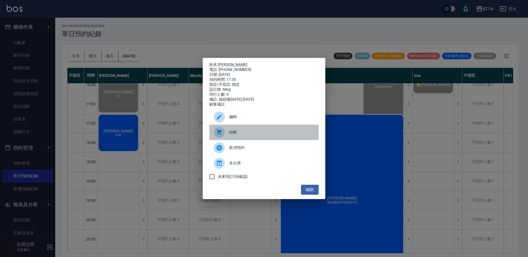
click at [267, 134] on span "結帳" at bounding box center [271, 132] width 85 height 6
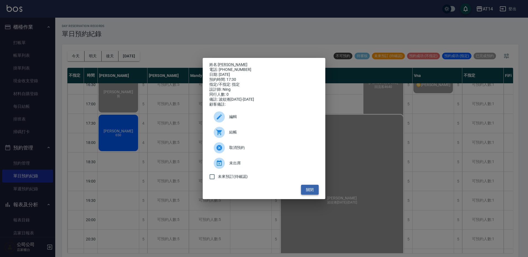
click at [306, 191] on button "關閉" at bounding box center [310, 190] width 18 height 10
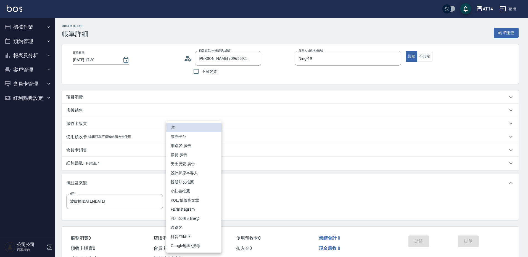
click at [201, 149] on li "網路客-廣告" at bounding box center [193, 145] width 55 height 9
type input "網路客-廣告"
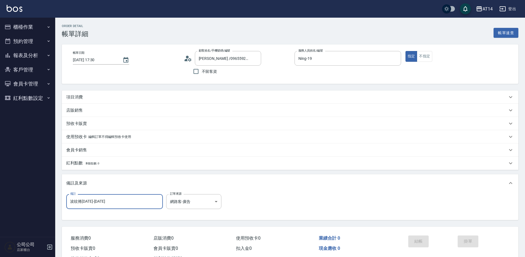
drag, startPoint x: 126, startPoint y: 200, endPoint x: 36, endPoint y: 208, distance: 90.8
click at [34, 210] on div "AT14 登出 櫃檯作業 打帳單 帳單列表 掛單列表 現金收支登錄 材料自購登錄 每日結帳 排班表 掃碼打卡 預約管理 預約管理 單日預約紀錄 單週預約紀錄 …" at bounding box center [262, 138] width 525 height 277
click at [109, 95] on div "項目消費" at bounding box center [286, 97] width 441 height 6
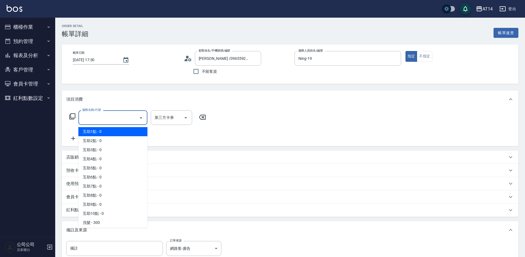
click at [112, 115] on input "服務名稱/代號" at bounding box center [109, 118] width 56 height 10
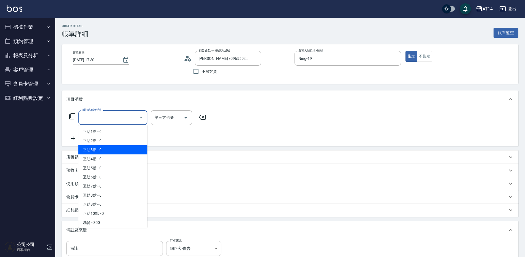
click at [110, 147] on span "互助3點 - 0" at bounding box center [112, 149] width 69 height 9
type input "互助3點(003)"
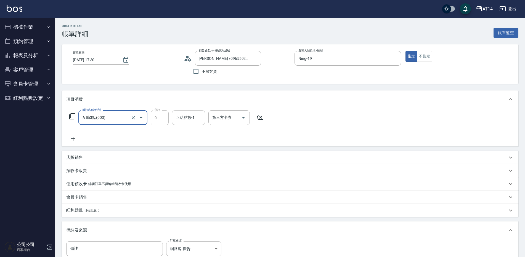
click at [179, 118] on input "互助點數-1" at bounding box center [188, 118] width 28 height 10
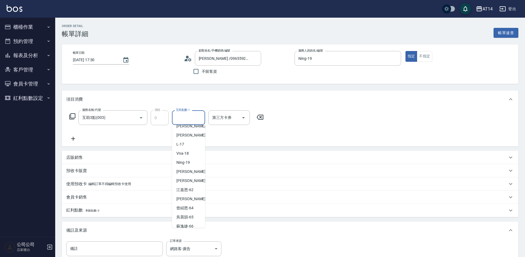
scroll to position [84, 0]
click at [182, 195] on span "[PERSON_NAME] -63" at bounding box center [193, 194] width 35 height 6
type input "[PERSON_NAME]-63"
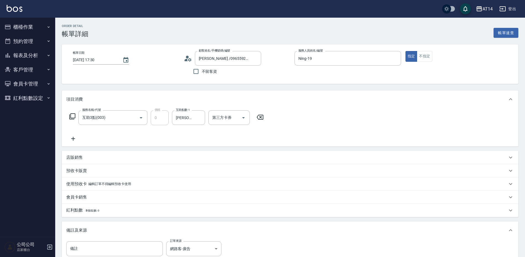
click at [74, 138] on icon at bounding box center [73, 138] width 14 height 7
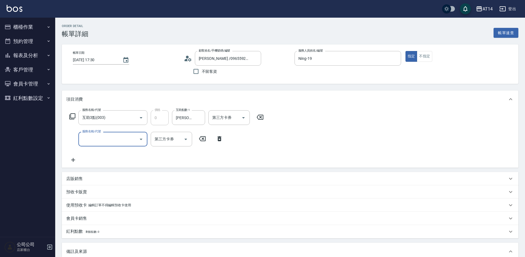
click at [108, 142] on input "服務名稱/代號" at bounding box center [109, 139] width 56 height 10
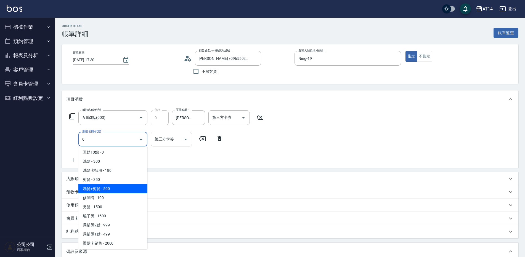
scroll to position [1, 0]
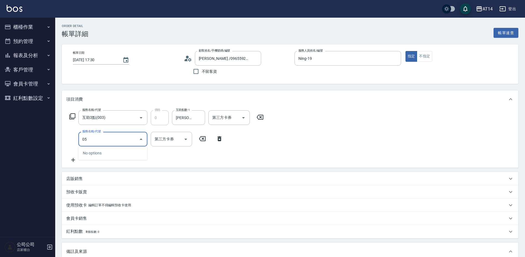
type input "051"
type input "2"
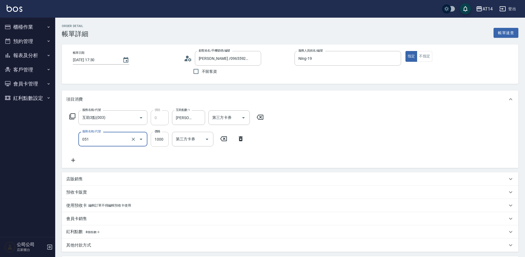
type input "護髮(051)"
click at [161, 142] on input "1000" at bounding box center [160, 139] width 18 height 15
type input "2"
type input "0"
type input "260"
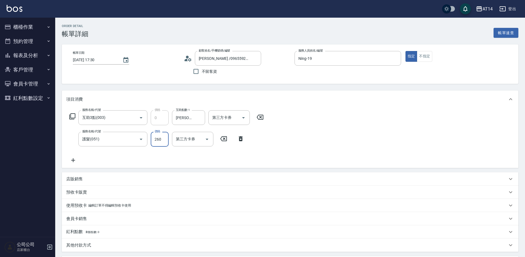
type input "1"
type input "2600"
type input "5"
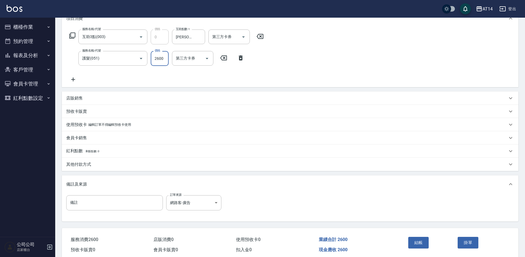
scroll to position [83, 0]
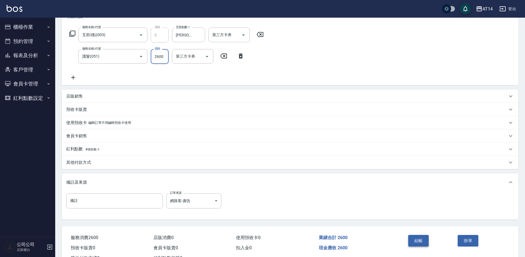
type input "2600"
click at [413, 240] on button "結帳" at bounding box center [418, 241] width 21 height 12
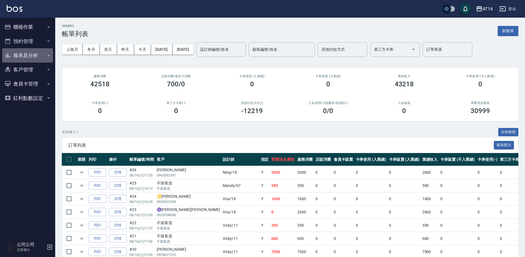
click at [35, 54] on button "報表及分析" at bounding box center [27, 55] width 51 height 14
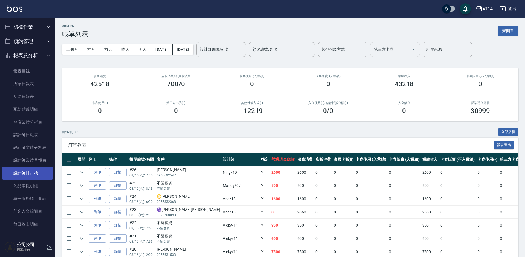
click at [35, 175] on link "設計師排行榜" at bounding box center [27, 173] width 51 height 13
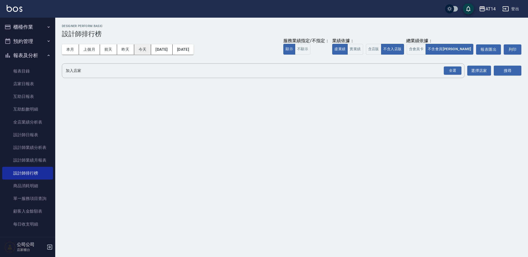
click at [149, 49] on button "今天" at bounding box center [142, 49] width 17 height 10
click at [451, 73] on div "全選" at bounding box center [452, 70] width 18 height 9
click at [510, 69] on button "搜尋" at bounding box center [507, 71] width 28 height 10
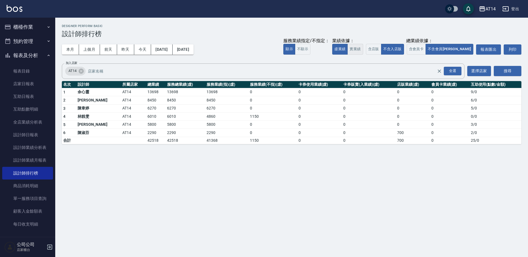
click at [363, 50] on button "實業績" at bounding box center [354, 49] width 15 height 11
click at [347, 52] on button "虛業績" at bounding box center [339, 49] width 15 height 11
click at [70, 50] on button "本月" at bounding box center [70, 49] width 17 height 10
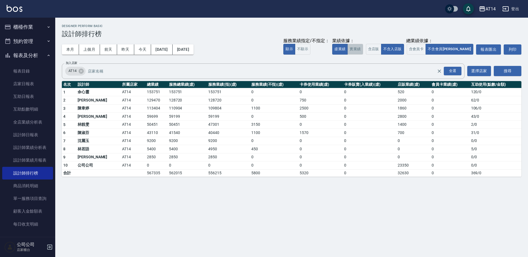
click at [363, 48] on button "實業績" at bounding box center [354, 49] width 15 height 11
click at [347, 48] on button "虛業績" at bounding box center [339, 49] width 15 height 11
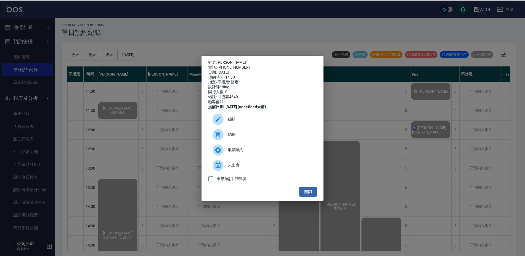
scroll to position [83, 0]
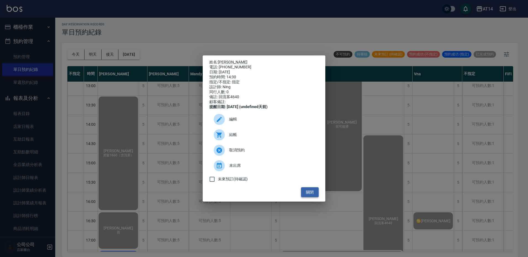
drag, startPoint x: 310, startPoint y: 196, endPoint x: 308, endPoint y: 194, distance: 3.4
click at [309, 195] on button "關閉" at bounding box center [310, 192] width 18 height 10
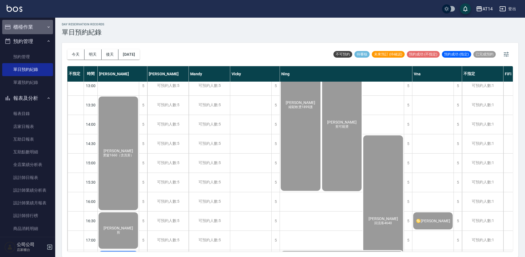
click at [37, 25] on button "櫃檯作業" at bounding box center [27, 27] width 51 height 14
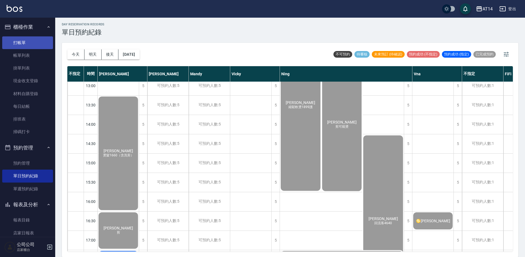
click at [35, 43] on link "打帳單" at bounding box center [27, 42] width 51 height 13
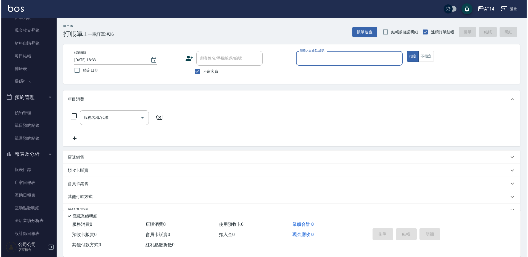
scroll to position [110, 0]
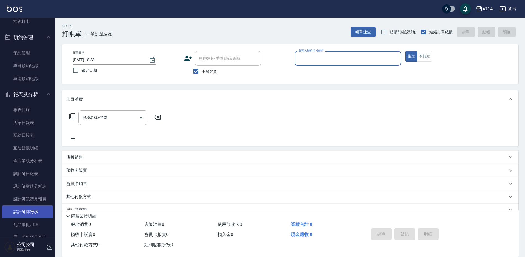
click at [42, 209] on link "設計師排行榜" at bounding box center [27, 212] width 51 height 13
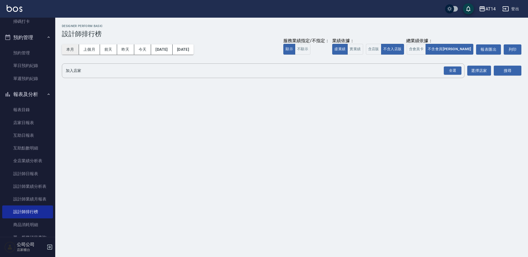
click at [73, 49] on button "本月" at bounding box center [70, 49] width 17 height 10
click at [454, 67] on div "全選" at bounding box center [452, 70] width 18 height 9
click at [492, 73] on div "加入店家 AT14 全選 加入店家 選擇店家 搜尋" at bounding box center [291, 70] width 459 height 15
click at [495, 73] on button "搜尋" at bounding box center [507, 71] width 28 height 10
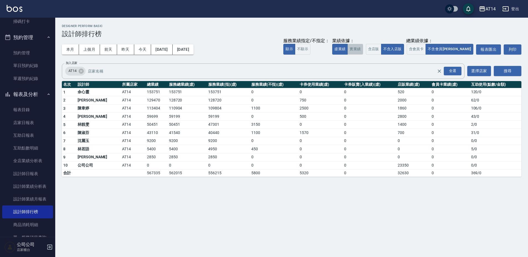
click at [363, 48] on button "實業績" at bounding box center [354, 49] width 15 height 11
click at [347, 49] on button "虛業績" at bounding box center [339, 49] width 15 height 11
click at [363, 48] on button "實業績" at bounding box center [354, 49] width 15 height 11
click at [363, 51] on button "實業績" at bounding box center [354, 49] width 15 height 11
click at [347, 51] on button "虛業績" at bounding box center [339, 49] width 15 height 11
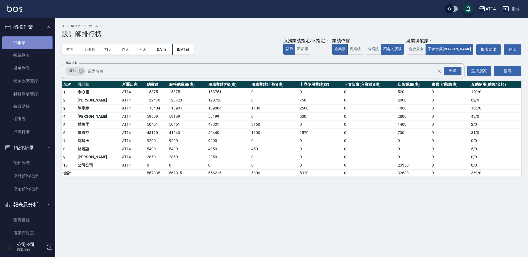
click at [27, 43] on link "打帳單" at bounding box center [27, 42] width 51 height 13
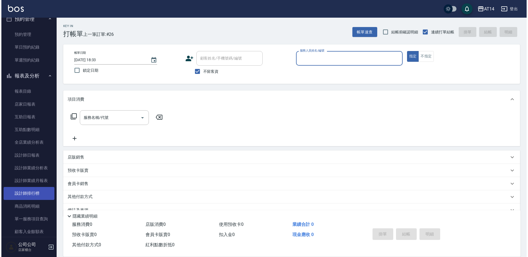
scroll to position [138, 0]
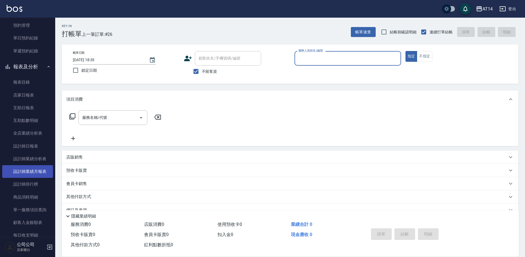
click at [32, 171] on link "設計師業績月報表" at bounding box center [27, 171] width 51 height 13
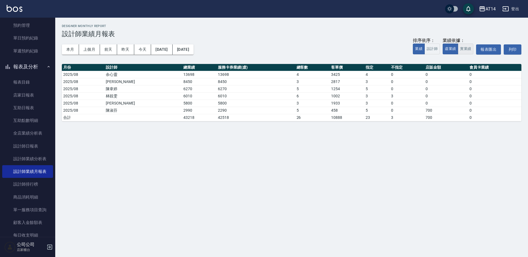
click at [461, 49] on button "實業績" at bounding box center [464, 49] width 15 height 11
click at [433, 49] on button "設計師" at bounding box center [431, 49] width 15 height 11
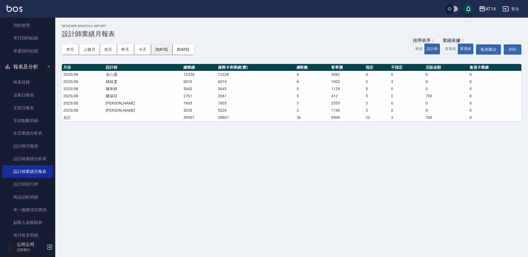
click at [159, 48] on button "[DATE]" at bounding box center [161, 49] width 21 height 10
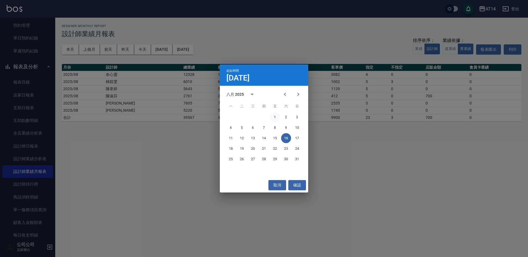
click at [277, 119] on button "1" at bounding box center [275, 117] width 10 height 10
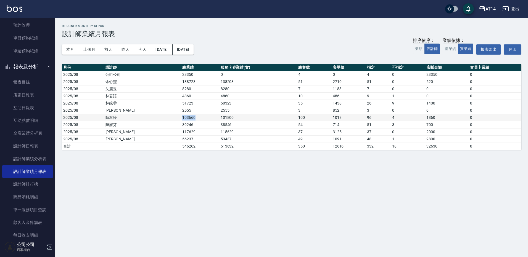
drag, startPoint x: 153, startPoint y: 117, endPoint x: 172, endPoint y: 116, distance: 18.5
click at [172, 116] on tr "2025/08 [PERSON_NAME]103660 101800 100 1018 96 4 1860 0" at bounding box center [291, 117] width 459 height 7
copy tr "[PERSON_NAME]103660"
click at [446, 48] on button "虛業績" at bounding box center [449, 49] width 15 height 11
click at [464, 50] on button "實業績" at bounding box center [464, 49] width 15 height 11
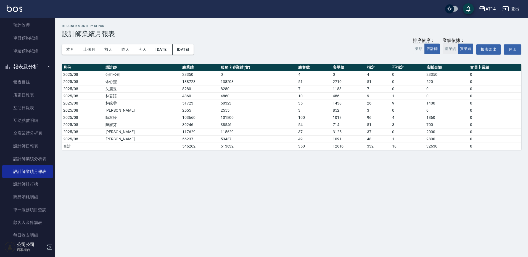
click at [446, 48] on button "虛業績" at bounding box center [449, 49] width 15 height 11
click at [463, 50] on button "實業績" at bounding box center [464, 49] width 15 height 11
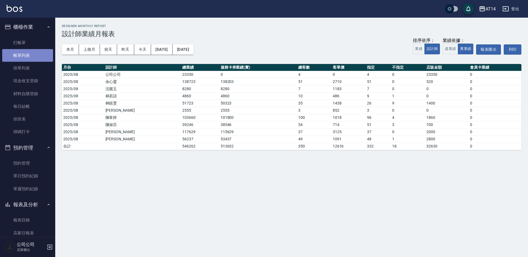
click at [30, 52] on link "帳單列表" at bounding box center [27, 55] width 51 height 13
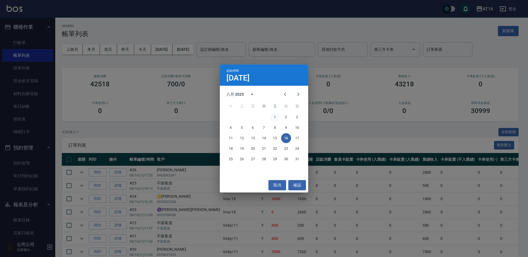
click at [277, 120] on button "1" at bounding box center [275, 117] width 10 height 10
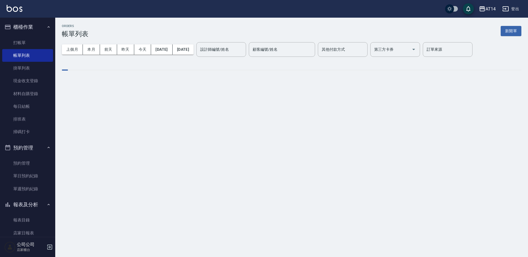
click at [238, 51] on input "設計師編號/姓名" at bounding box center [221, 50] width 45 height 10
type input "Dora-15"
click at [454, 51] on div "訂單來源 訂單來源" at bounding box center [447, 49] width 50 height 15
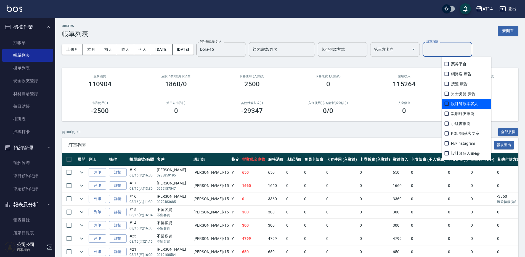
click at [460, 105] on span "設計師原本客人" at bounding box center [466, 104] width 50 height 10
checkbox input "true"
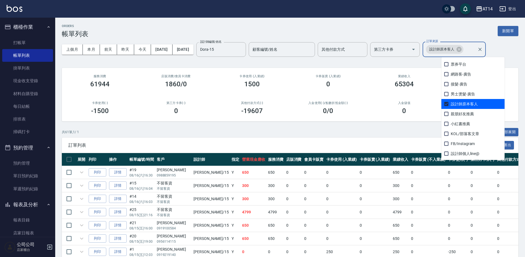
click at [451, 30] on div "ORDERS 帳單列表 新開單" at bounding box center [290, 31] width 456 height 14
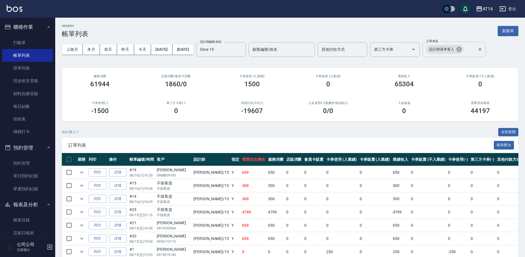
click at [462, 49] on icon at bounding box center [459, 49] width 6 height 6
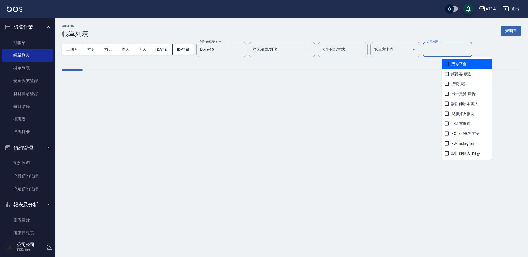
click at [470, 49] on input "訂單來源" at bounding box center [447, 50] width 45 height 10
click at [447, 95] on input "checkbox" at bounding box center [446, 93] width 7 height 7
checkbox input "true"
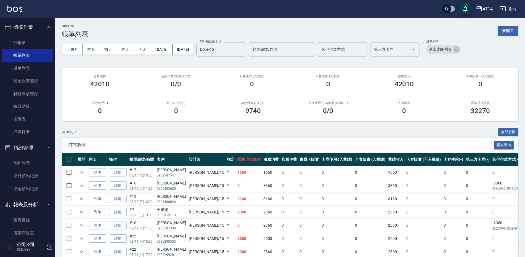
click at [404, 135] on div "共 18 筆, 1 / 1 全部展開" at bounding box center [290, 132] width 456 height 9
click at [461, 50] on div "男士燙髮-廣告" at bounding box center [443, 49] width 35 height 9
click at [459, 49] on icon at bounding box center [456, 49] width 5 height 5
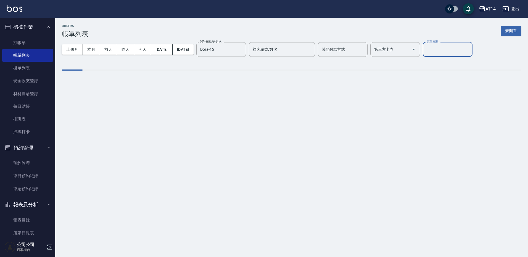
click at [470, 49] on input "訂單來源" at bounding box center [447, 50] width 45 height 10
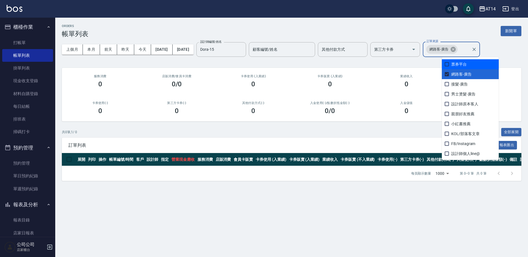
click at [455, 49] on icon at bounding box center [452, 49] width 5 height 5
checkbox input "false"
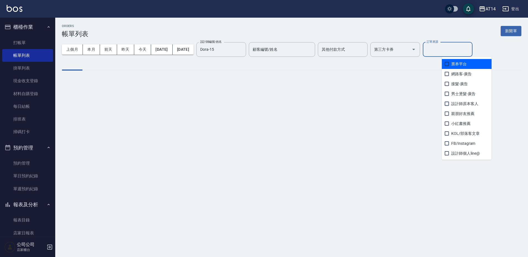
click at [449, 102] on input "checkbox" at bounding box center [446, 103] width 7 height 7
checkbox input "true"
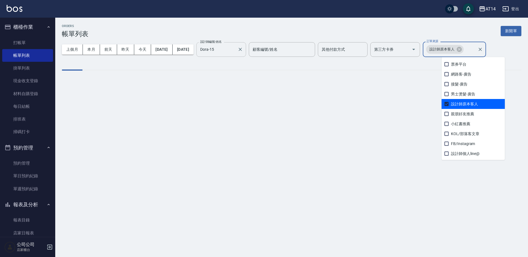
click at [448, 102] on input "checkbox" at bounding box center [446, 104] width 7 height 7
click at [235, 50] on input "Dora-15" at bounding box center [217, 50] width 36 height 10
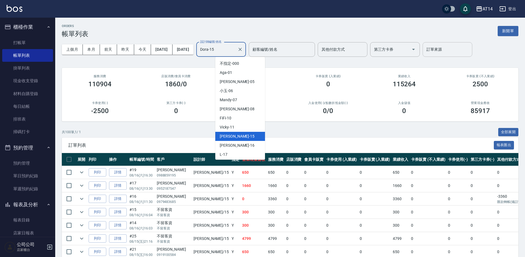
scroll to position [84, 0]
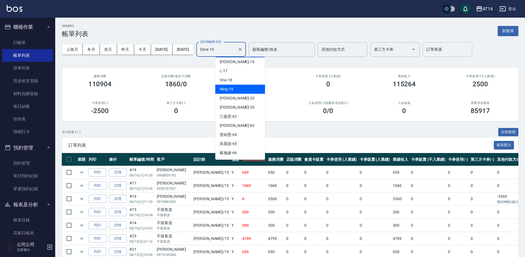
click at [236, 89] on div "Ning -19" at bounding box center [240, 89] width 50 height 9
type input "Ning-19"
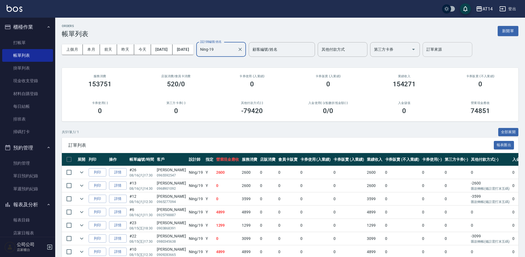
click at [458, 41] on div "上個月 本月 前天 昨天 今天 2025/08/01 2025/08/16 設計師編號/姓名 Ning-19 設計師編號/姓名 顧客編號/姓名 顧客編號/姓名…" at bounding box center [290, 49] width 456 height 23
click at [459, 50] on input "訂單來源" at bounding box center [447, 50] width 45 height 10
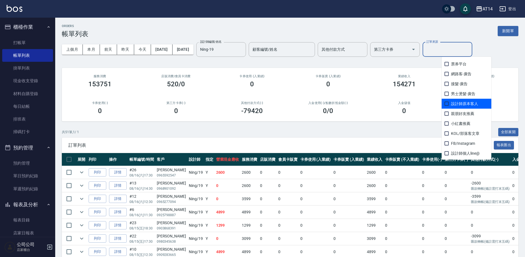
click at [462, 99] on span "設計師原本客人" at bounding box center [466, 104] width 50 height 10
checkbox input "true"
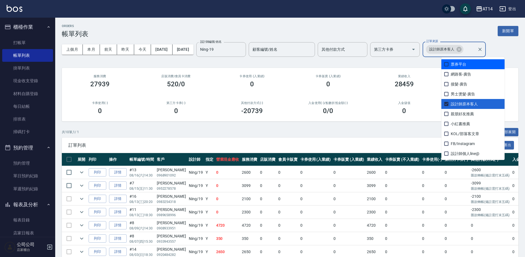
click at [423, 30] on div "ORDERS 帳單列表 新開單" at bounding box center [290, 31] width 456 height 14
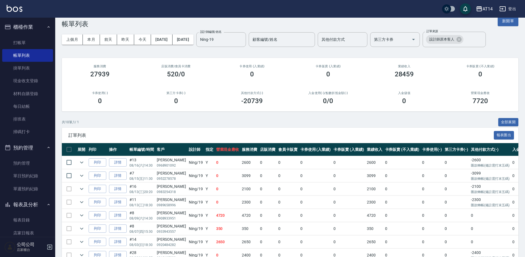
scroll to position [0, 0]
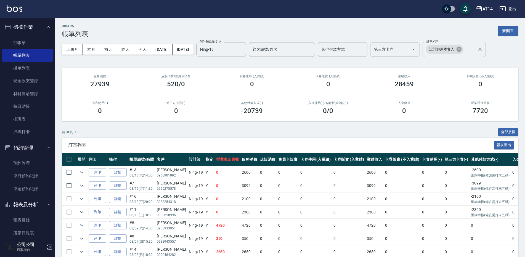
drag, startPoint x: 474, startPoint y: 49, endPoint x: 478, endPoint y: 48, distance: 4.1
click at [463, 48] on div "設計師原本客人" at bounding box center [445, 49] width 38 height 9
click at [461, 48] on icon at bounding box center [458, 49] width 5 height 5
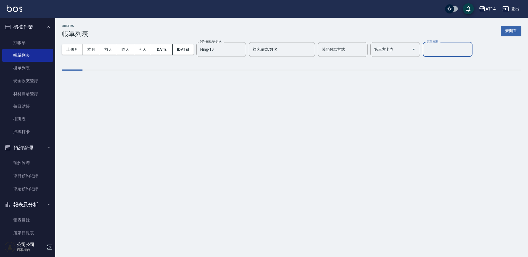
click at [470, 49] on input "訂單來源" at bounding box center [447, 50] width 45 height 10
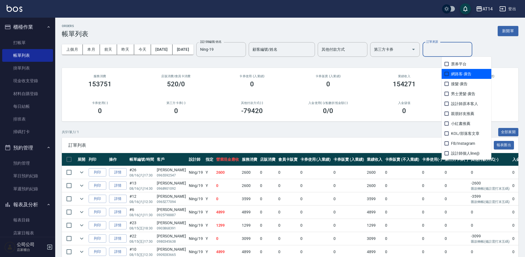
click at [455, 75] on span "網路客-廣告" at bounding box center [466, 74] width 50 height 10
checkbox input "true"
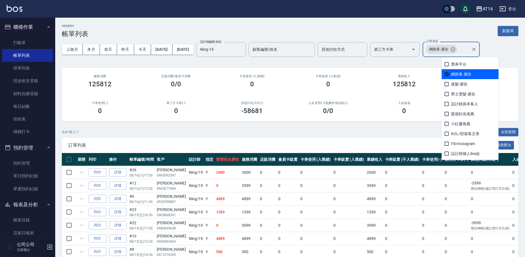
click at [393, 26] on div "ORDERS 帳單列表 新開單" at bounding box center [290, 31] width 456 height 14
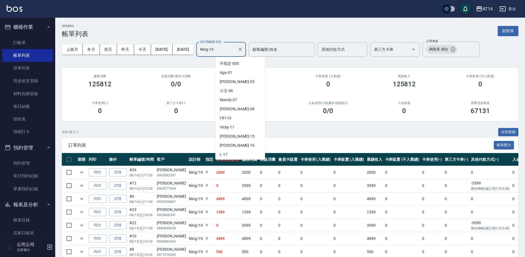
click at [235, 52] on input "Ning-19" at bounding box center [217, 50] width 36 height 10
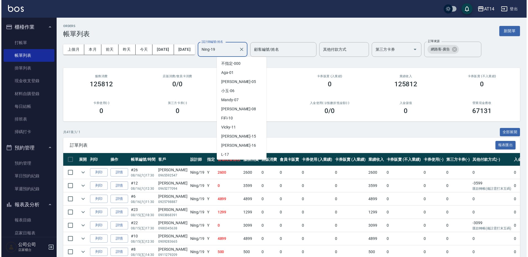
scroll to position [18, 0]
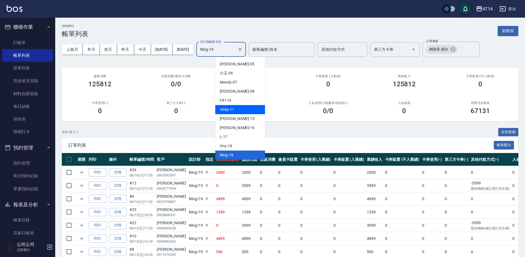
click at [237, 108] on div "Vicky -11" at bounding box center [240, 109] width 50 height 9
type input "Vicky-11"
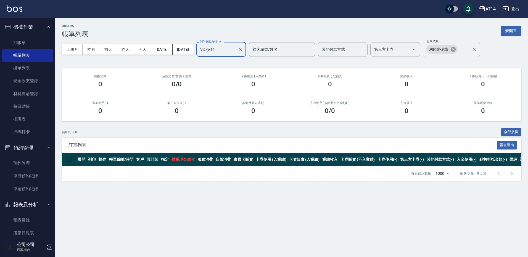
click at [456, 49] on icon at bounding box center [453, 49] width 6 height 6
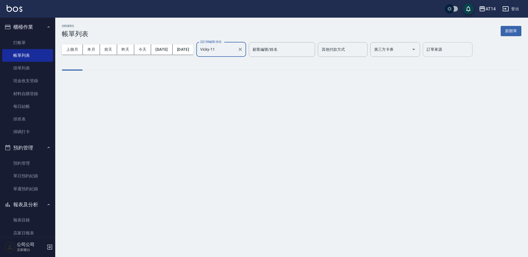
click at [466, 50] on input "訂單來源" at bounding box center [447, 50] width 45 height 10
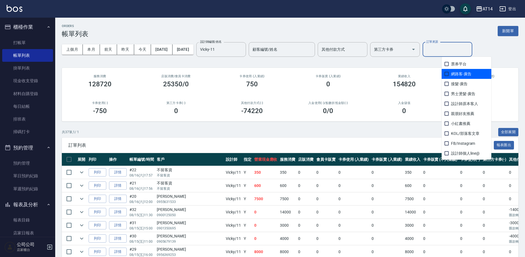
click at [460, 76] on span "網路客-廣告" at bounding box center [466, 74] width 50 height 10
checkbox input "true"
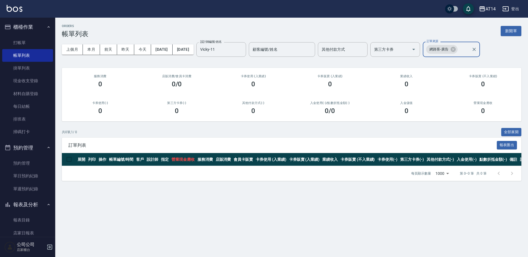
click at [469, 50] on input "訂單來源" at bounding box center [463, 50] width 11 height 10
click at [469, 47] on input "訂單來源" at bounding box center [463, 50] width 11 height 10
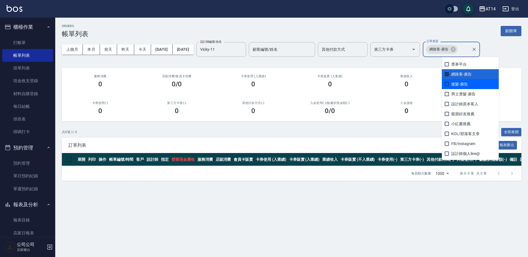
click at [469, 83] on span "接髮-廣告" at bounding box center [469, 84] width 57 height 10
checkbox input "true"
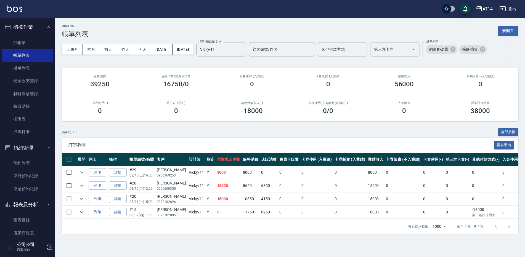
click at [416, 55] on div "上個月 本月 前天 昨天 今天 2025/08/01 2025/08/16 設計師編號/姓名 Vicky-11 設計師編號/姓名 顧客編號/姓名 顧客編號/姓…" at bounding box center [290, 49] width 456 height 23
click at [480, 52] on icon at bounding box center [482, 49] width 5 height 5
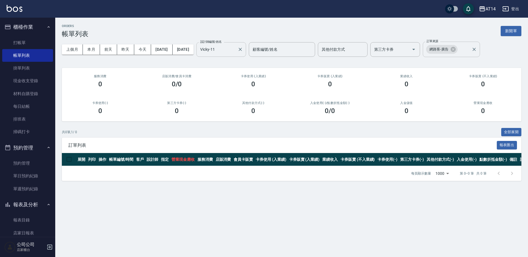
click at [235, 52] on input "Vicky-11" at bounding box center [217, 50] width 36 height 10
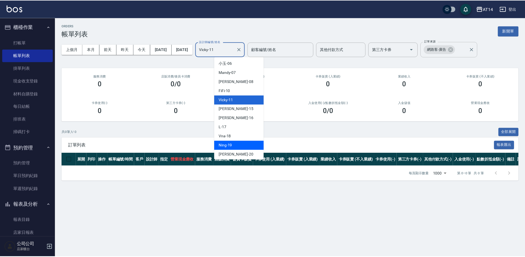
scroll to position [28, 0]
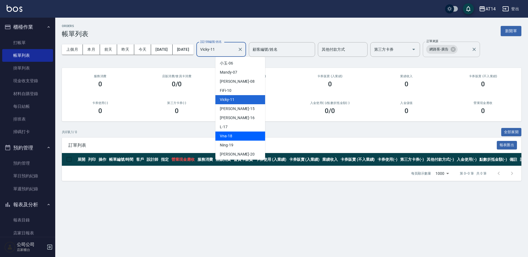
click at [241, 137] on div "Vna -18" at bounding box center [240, 136] width 50 height 9
type input "Vna-18"
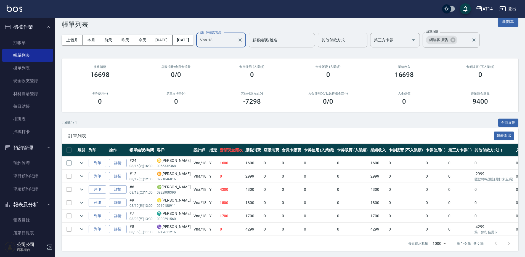
scroll to position [14, 0]
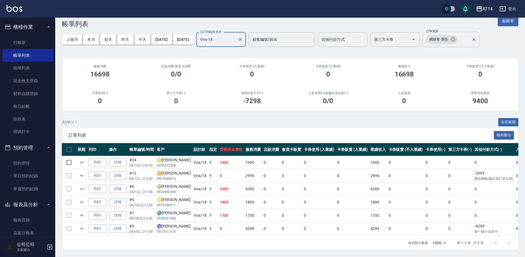
drag, startPoint x: 470, startPoint y: 35, endPoint x: 473, endPoint y: 34, distance: 3.0
click at [455, 37] on icon at bounding box center [452, 39] width 5 height 5
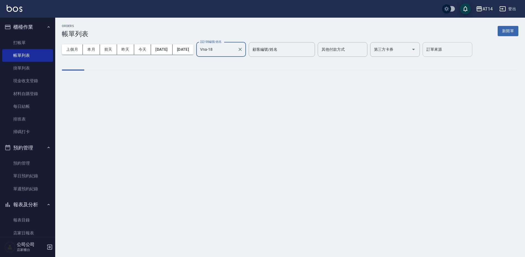
scroll to position [0, 0]
click at [472, 35] on div "ORDERS 帳單列表 新開單" at bounding box center [291, 31] width 459 height 14
click at [468, 50] on input "訂單來源" at bounding box center [447, 50] width 45 height 10
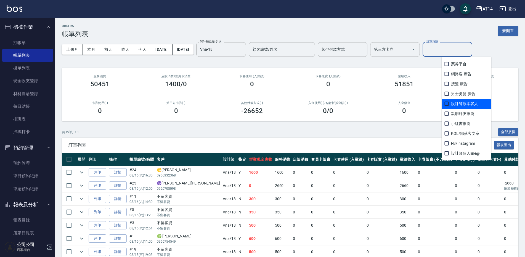
click at [465, 102] on span "設計師原本客人" at bounding box center [466, 104] width 50 height 10
checkbox input "true"
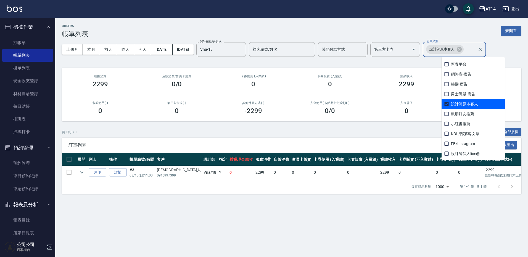
click at [441, 31] on div "ORDERS 帳單列表 新開單" at bounding box center [291, 31] width 459 height 14
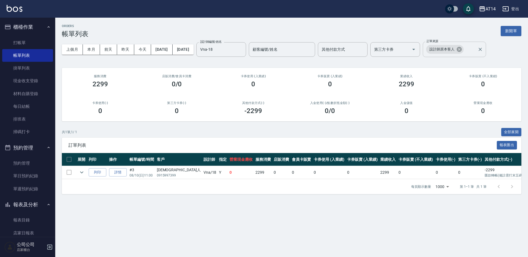
click at [461, 50] on icon at bounding box center [458, 49] width 5 height 5
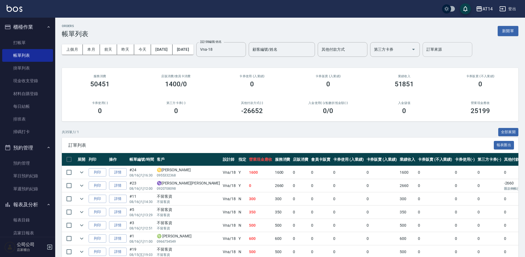
click at [456, 49] on div "訂單來源 訂單來源" at bounding box center [447, 49] width 50 height 15
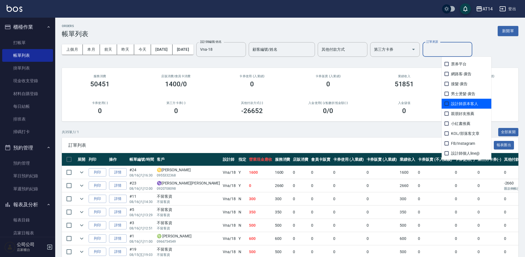
click at [456, 103] on span "設計師原本客人" at bounding box center [466, 104] width 50 height 10
checkbox input "true"
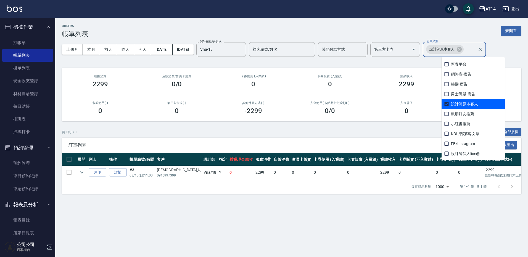
click at [475, 52] on input "訂單來源" at bounding box center [469, 50] width 11 height 10
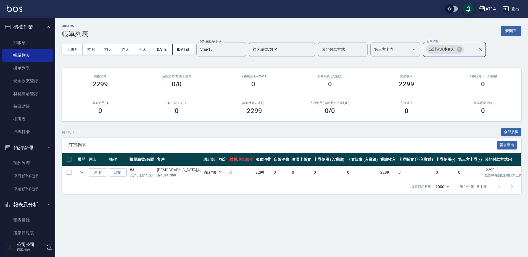
click at [475, 52] on input "訂單來源" at bounding box center [469, 50] width 11 height 10
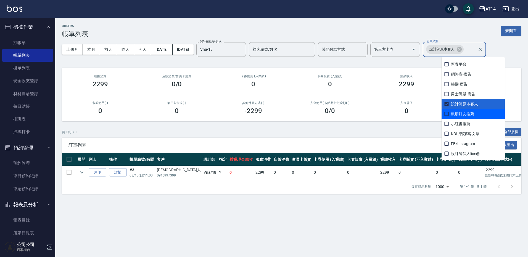
click at [471, 113] on span "親朋好友推薦" at bounding box center [472, 114] width 63 height 10
checkbox input "true"
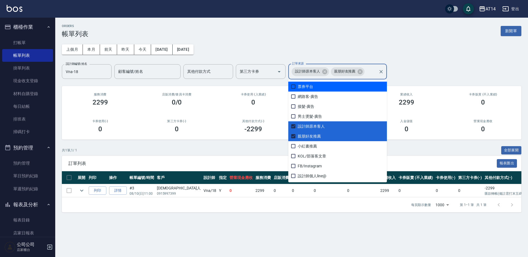
click at [373, 71] on input "訂單來源" at bounding box center [370, 72] width 11 height 10
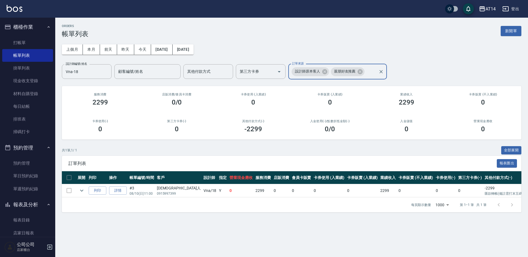
click at [373, 71] on input "訂單來源" at bounding box center [370, 72] width 11 height 10
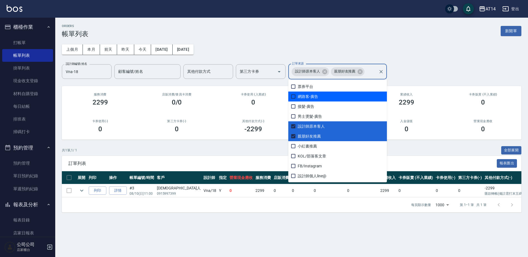
click at [331, 96] on span "網路客-廣告" at bounding box center [337, 97] width 98 height 10
checkbox input "true"
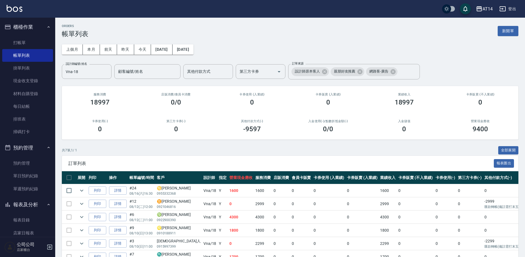
click at [445, 142] on div "ORDERS 帳單列表 新開單 上個月 本月 前天 昨天 今天 2025/08/01 2025/08/16 設計師編號/姓名 Vna-18 設計師編號/姓名 …" at bounding box center [290, 158] width 470 height 281
click at [394, 74] on icon at bounding box center [393, 72] width 6 height 6
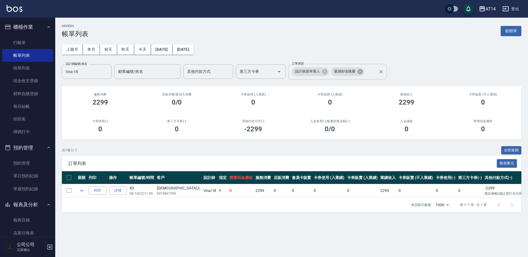
click at [358, 72] on icon at bounding box center [359, 71] width 5 height 5
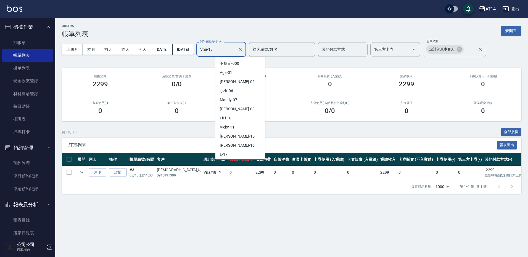
click at [235, 51] on input "Vna-18" at bounding box center [217, 50] width 36 height 10
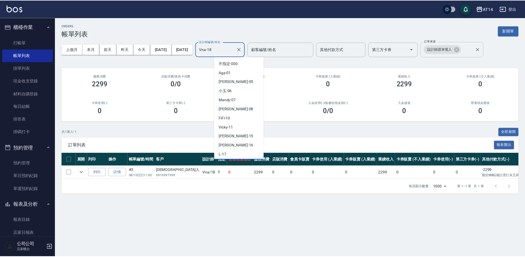
scroll to position [9, 0]
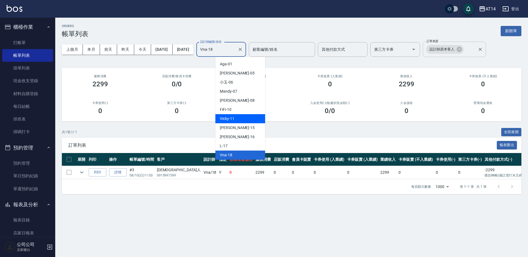
click at [243, 119] on div "Vicky -11" at bounding box center [240, 118] width 50 height 9
type input "Vicky-11"
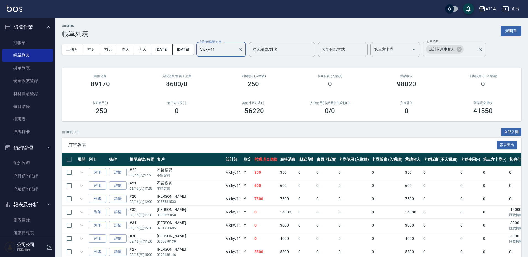
click at [461, 49] on icon at bounding box center [458, 49] width 5 height 5
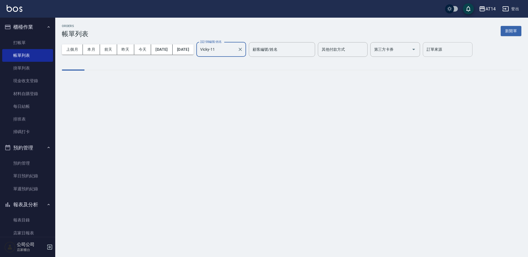
click at [464, 50] on input "訂單來源" at bounding box center [447, 50] width 45 height 10
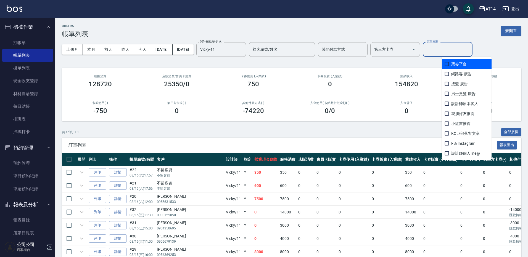
click at [462, 52] on input "訂單來源" at bounding box center [447, 50] width 45 height 10
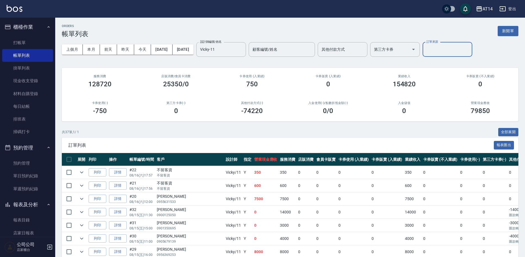
click at [463, 55] on div "訂單來源" at bounding box center [447, 49] width 50 height 15
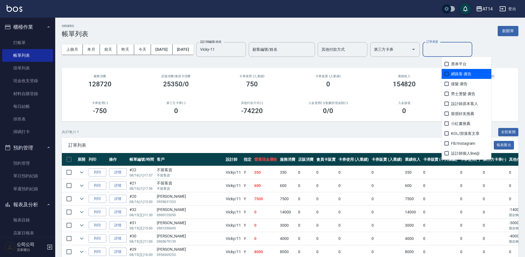
click at [466, 75] on span "網路客-廣告" at bounding box center [466, 74] width 50 height 10
checkbox input "true"
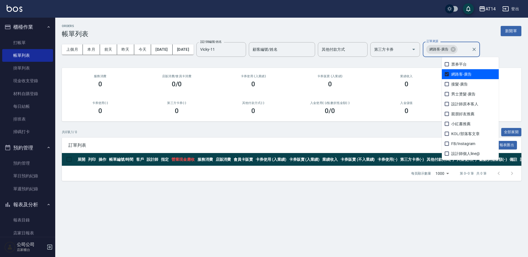
click at [469, 47] on input "訂單來源" at bounding box center [463, 50] width 11 height 10
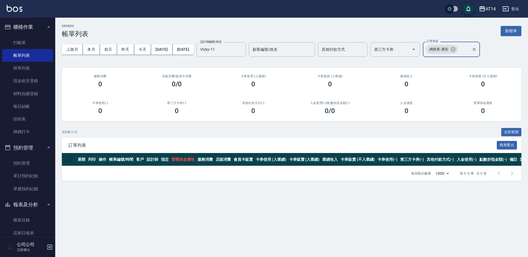
click at [469, 52] on input "訂單來源" at bounding box center [463, 50] width 11 height 10
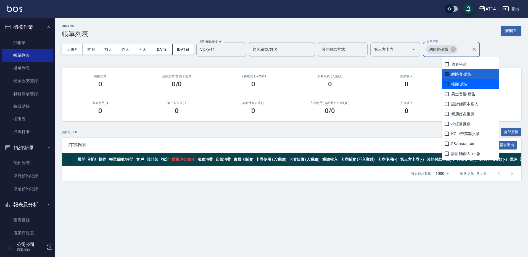
click at [475, 84] on span "接髮-廣告" at bounding box center [469, 84] width 57 height 10
checkbox input "true"
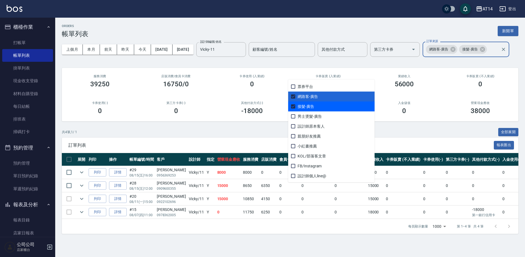
click at [426, 57] on div "上個月 本月 前天 昨天 今天 2025/08/01 2025/08/16 設計師編號/姓名 Vicky-11 設計師編號/姓名 顧客編號/姓名 顧客編號/姓…" at bounding box center [290, 49] width 456 height 23
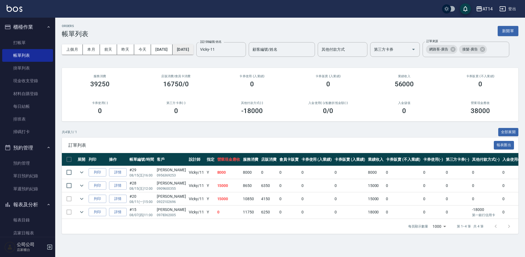
click at [193, 48] on button "[DATE]" at bounding box center [182, 49] width 21 height 10
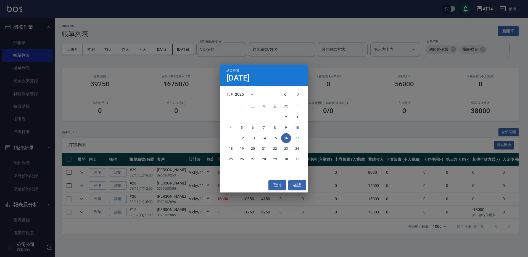
click at [231, 35] on div "結束時間 8月16日 八月 2025 一 二 三 四 五 六 日 1 2 3 4 5 6 7 8 9 10 11 12 13 14 15 16 17 18 1…" at bounding box center [264, 128] width 528 height 257
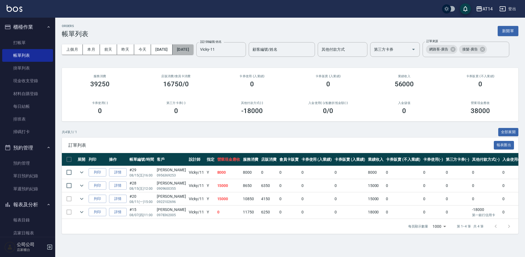
click at [193, 49] on button "[DATE]" at bounding box center [182, 49] width 21 height 10
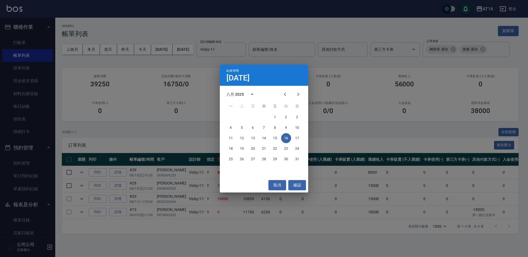
click at [261, 51] on div "結束時間 8月16日 八月 2025 一 二 三 四 五 六 日 1 2 3 4 5 6 7 8 9 10 11 12 13 14 15 16 17 18 1…" at bounding box center [264, 128] width 528 height 257
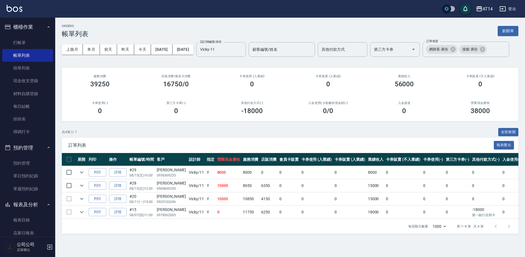
click at [450, 52] on icon at bounding box center [452, 49] width 5 height 5
click at [452, 52] on icon at bounding box center [449, 49] width 6 height 6
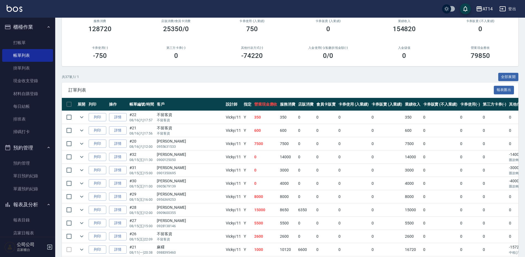
scroll to position [83, 0]
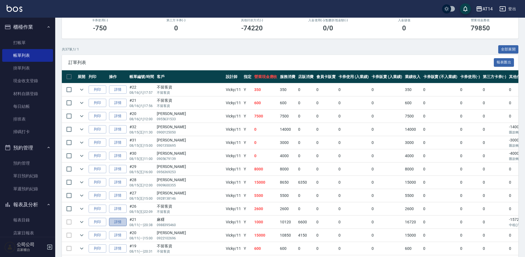
click at [122, 222] on link "詳情" at bounding box center [118, 222] width 18 height 9
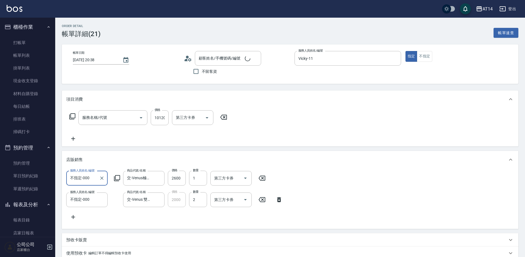
type input "[DATE] 20:38"
type input "Vicky-11"
type input "2"
type input "設計師原本客人"
type input "麻糬/0988395460/null"
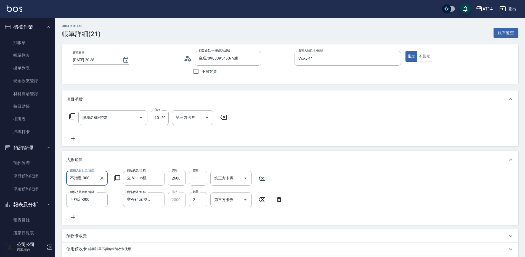
type input "接髮(061)"
click at [34, 106] on link "每日結帳" at bounding box center [27, 106] width 51 height 13
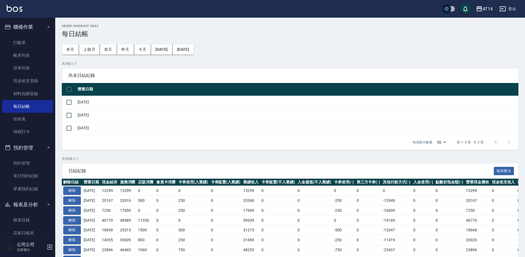
click at [76, 219] on button "解除" at bounding box center [72, 220] width 18 height 9
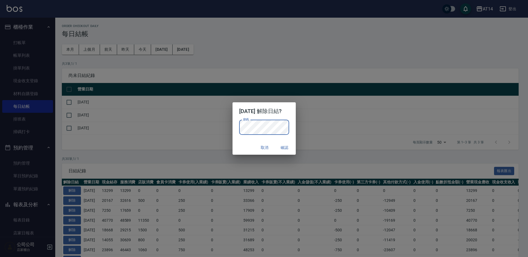
click at [303, 122] on div "2025/08/11 解除日結? 密碼 密碼 取消 確認" at bounding box center [264, 128] width 528 height 257
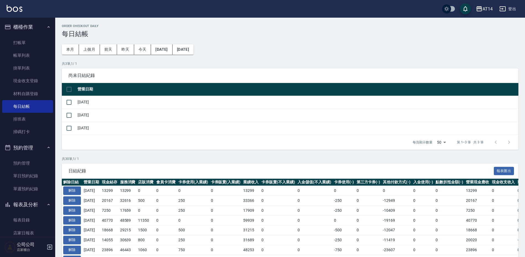
click at [286, 143] on div "每頁顯示數量 50 50 第 1–3 筆 共 3 筆" at bounding box center [290, 142] width 456 height 15
click at [77, 220] on button "解除" at bounding box center [72, 220] width 18 height 9
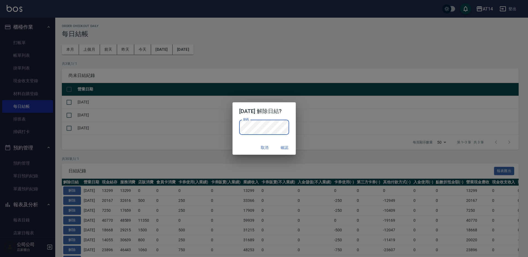
drag, startPoint x: 236, startPoint y: 146, endPoint x: 246, endPoint y: 146, distance: 10.2
click at [237, 146] on div "取消 確認" at bounding box center [263, 147] width 63 height 15
click at [295, 147] on div "取消 確認" at bounding box center [263, 147] width 63 height 15
click at [290, 146] on button "確認" at bounding box center [285, 148] width 18 height 10
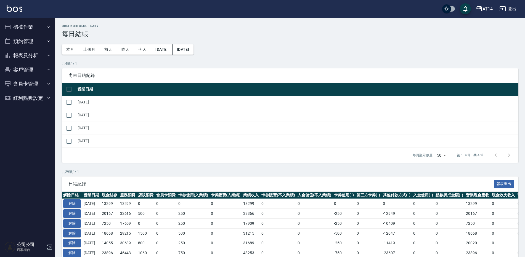
click at [25, 20] on button "櫃檯作業" at bounding box center [27, 27] width 51 height 14
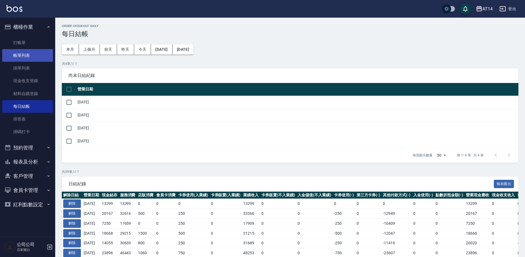
click at [26, 57] on link "帳單列表" at bounding box center [27, 55] width 51 height 13
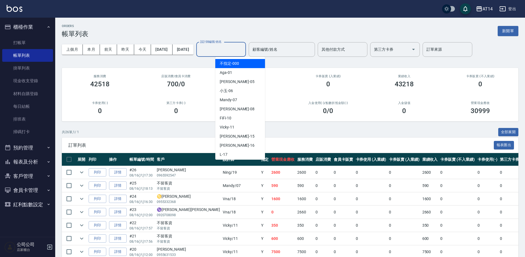
click at [239, 47] on div "設計師編號/姓名 設計師編號/姓名" at bounding box center [221, 49] width 50 height 15
click at [233, 127] on span "Vicky -11" at bounding box center [227, 127] width 15 height 6
type input "Vicky-11"
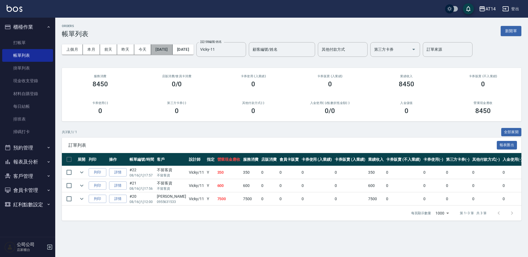
click at [172, 52] on button "[DATE]" at bounding box center [161, 49] width 21 height 10
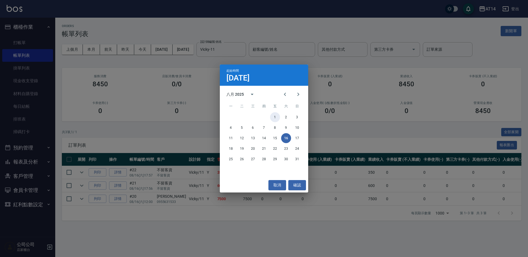
drag, startPoint x: 275, startPoint y: 114, endPoint x: 269, endPoint y: 112, distance: 6.5
click at [275, 114] on button "1" at bounding box center [275, 117] width 10 height 10
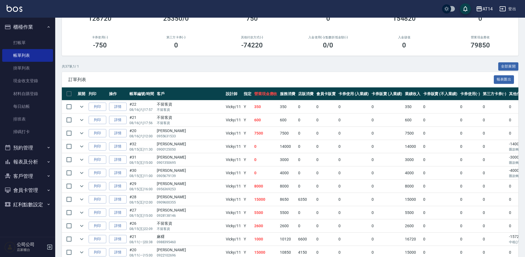
scroll to position [83, 0]
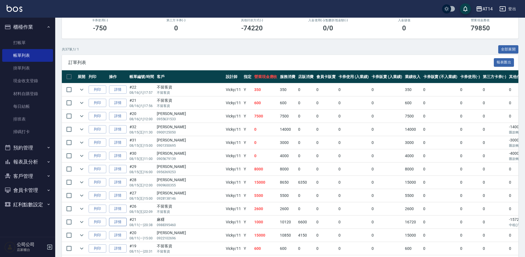
click at [114, 222] on link "詳情" at bounding box center [118, 222] width 18 height 9
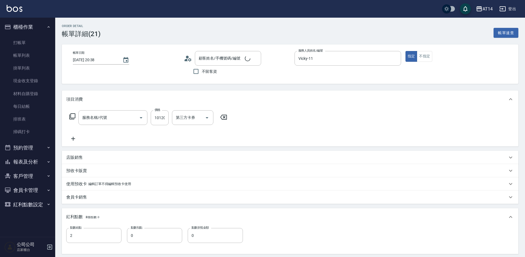
type input "[DATE] 20:38"
type input "Vicky-11"
type input "2"
type input "設計師原本客人"
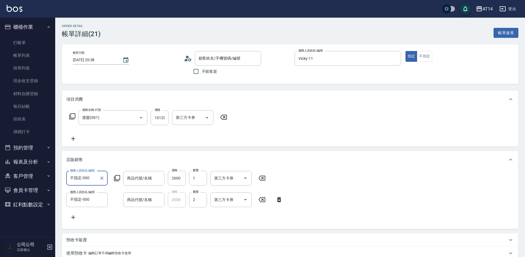
type input "接髮(061)"
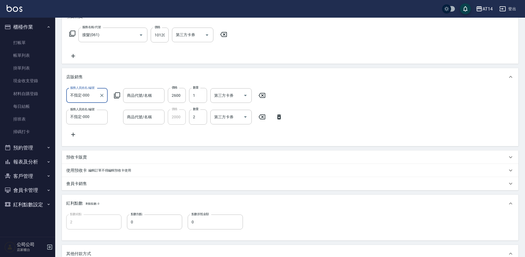
type input "麻糬/0988395460/null"
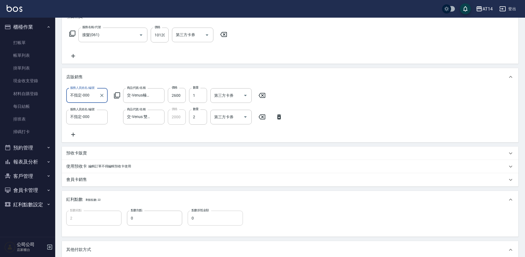
type input "交-Venus極致0感處女爆厚羽毛白金18吋"
type input "交-Venus 雙編處女白金羽毛18吋(40束/包)"
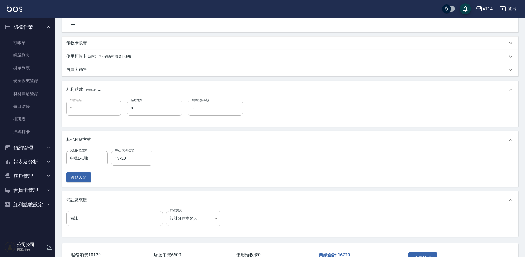
scroll to position [193, 0]
click at [205, 225] on body "AT14 登出 櫃檯作業 打帳單 帳單列表 掛單列表 現金收支登錄 材料自購登錄 每日結帳 排班表 掃碼打卡 預約管理 預約管理 單日預約紀錄 單週預約紀錄 …" at bounding box center [262, 50] width 525 height 487
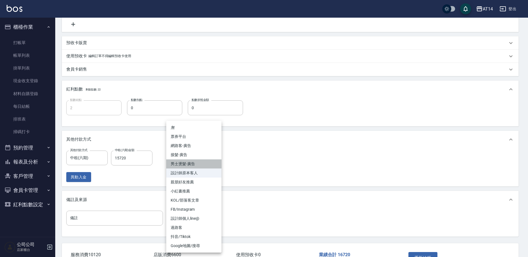
click at [201, 163] on li "男士燙髮-廣告" at bounding box center [193, 163] width 55 height 9
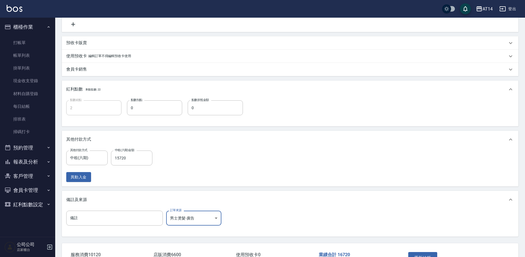
click at [205, 220] on body "AT14 登出 櫃檯作業 打帳單 帳單列表 掛單列表 現金收支登錄 材料自購登錄 每日結帳 排班表 掃碼打卡 預約管理 預約管理 單日預約紀錄 單週預約紀錄 …" at bounding box center [262, 50] width 525 height 487
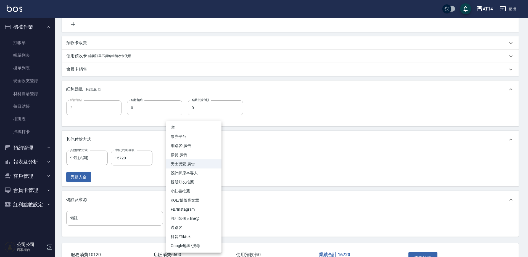
click at [199, 154] on li "接髮-廣告" at bounding box center [193, 154] width 55 height 9
type input "接髮-廣告"
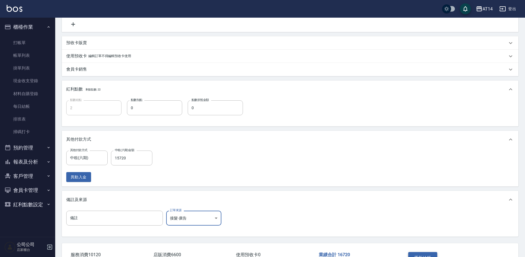
scroll to position [236, 0]
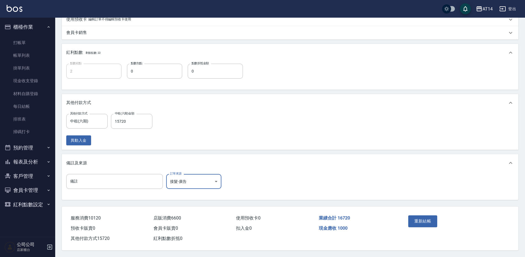
click at [422, 217] on button "重新結帳" at bounding box center [422, 221] width 29 height 12
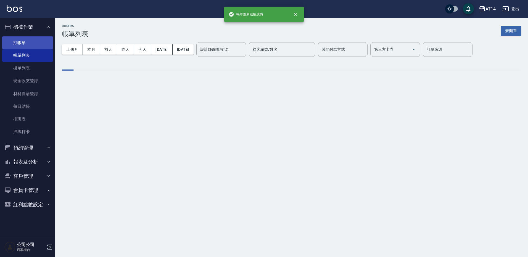
click at [31, 43] on link "打帳單" at bounding box center [27, 42] width 51 height 13
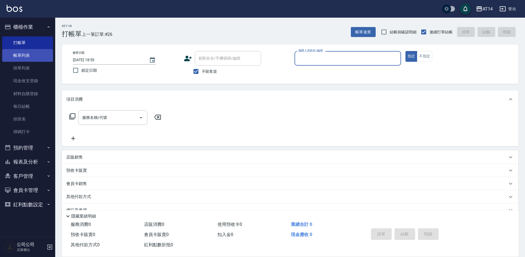
click at [38, 56] on link "帳單列表" at bounding box center [27, 55] width 51 height 13
click at [43, 53] on link "帳單列表" at bounding box center [27, 55] width 51 height 13
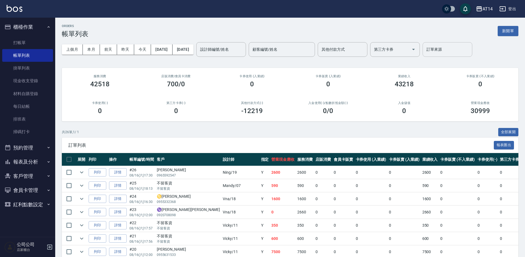
click at [461, 44] on div "訂單來源" at bounding box center [447, 49] width 50 height 15
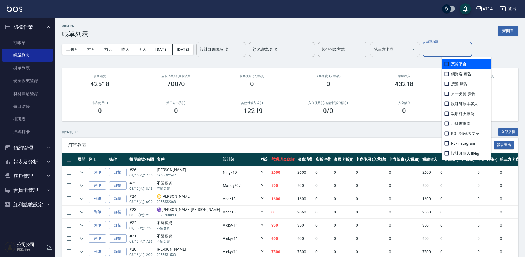
click at [242, 51] on input "設計師編號/姓名" at bounding box center [221, 50] width 45 height 10
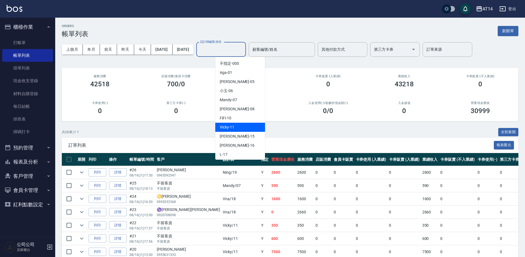
click at [248, 129] on div "Vicky -11" at bounding box center [240, 127] width 50 height 9
type input "Vicky-11"
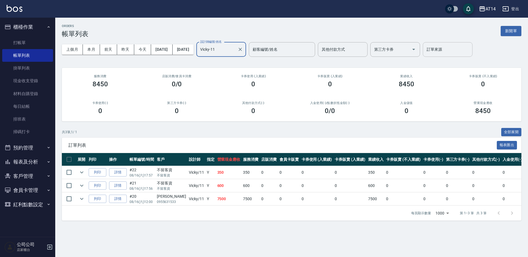
click at [448, 51] on input "訂單來源" at bounding box center [447, 50] width 45 height 10
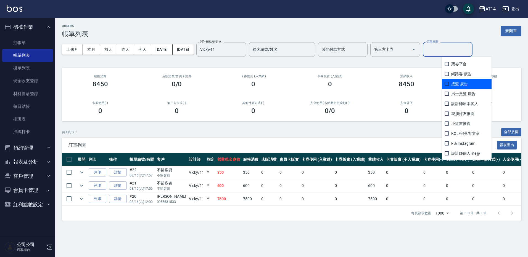
click at [459, 86] on span "接髮-廣告" at bounding box center [466, 84] width 50 height 10
checkbox input "true"
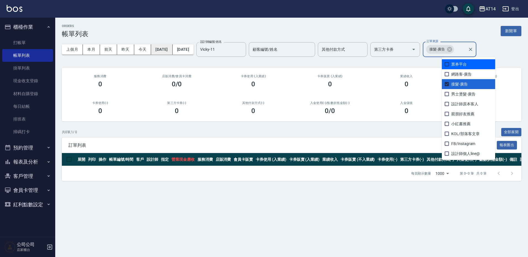
click at [172, 52] on button "[DATE]" at bounding box center [161, 49] width 21 height 10
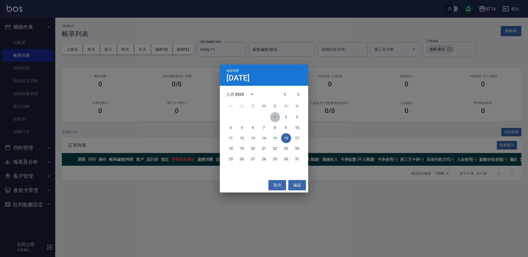
click at [274, 119] on button "1" at bounding box center [275, 117] width 10 height 10
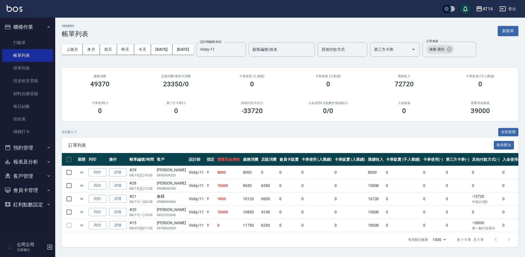
click at [311, 26] on div "ORDERS 帳單列表 新開單" at bounding box center [290, 31] width 456 height 14
drag, startPoint x: 466, startPoint y: 49, endPoint x: 458, endPoint y: 50, distance: 8.3
click at [452, 49] on icon at bounding box center [449, 49] width 5 height 5
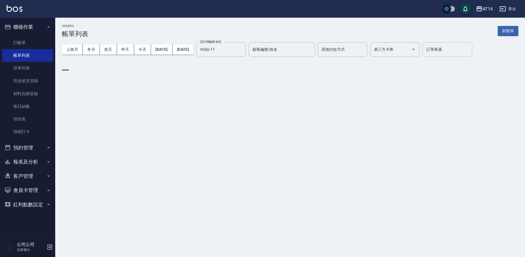
scroll to position [0, 0]
click at [456, 50] on input "訂單來源" at bounding box center [447, 50] width 45 height 10
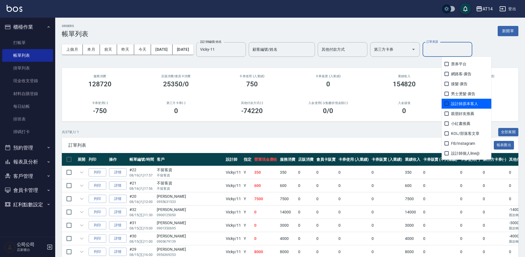
click at [450, 106] on span "設計師原本客人" at bounding box center [466, 104] width 50 height 10
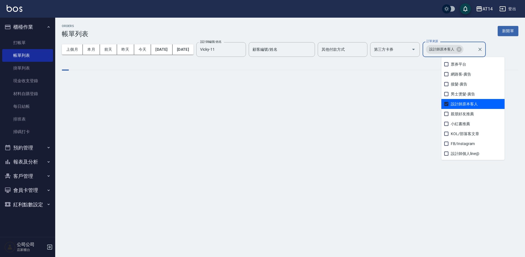
checkbox input "true"
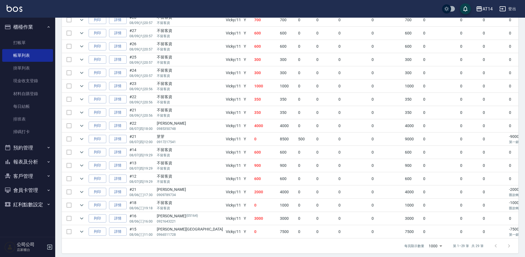
scroll to position [319, 0]
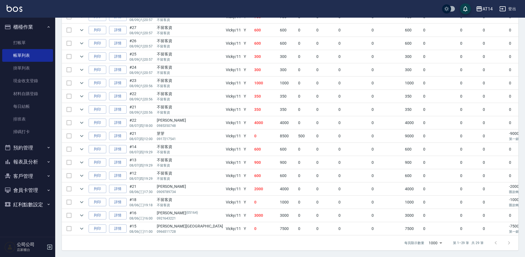
click at [35, 160] on button "報表及分析" at bounding box center [27, 162] width 51 height 14
click at [32, 185] on link "店家日報表" at bounding box center [27, 190] width 51 height 13
